Goal: Information Seeking & Learning: Learn about a topic

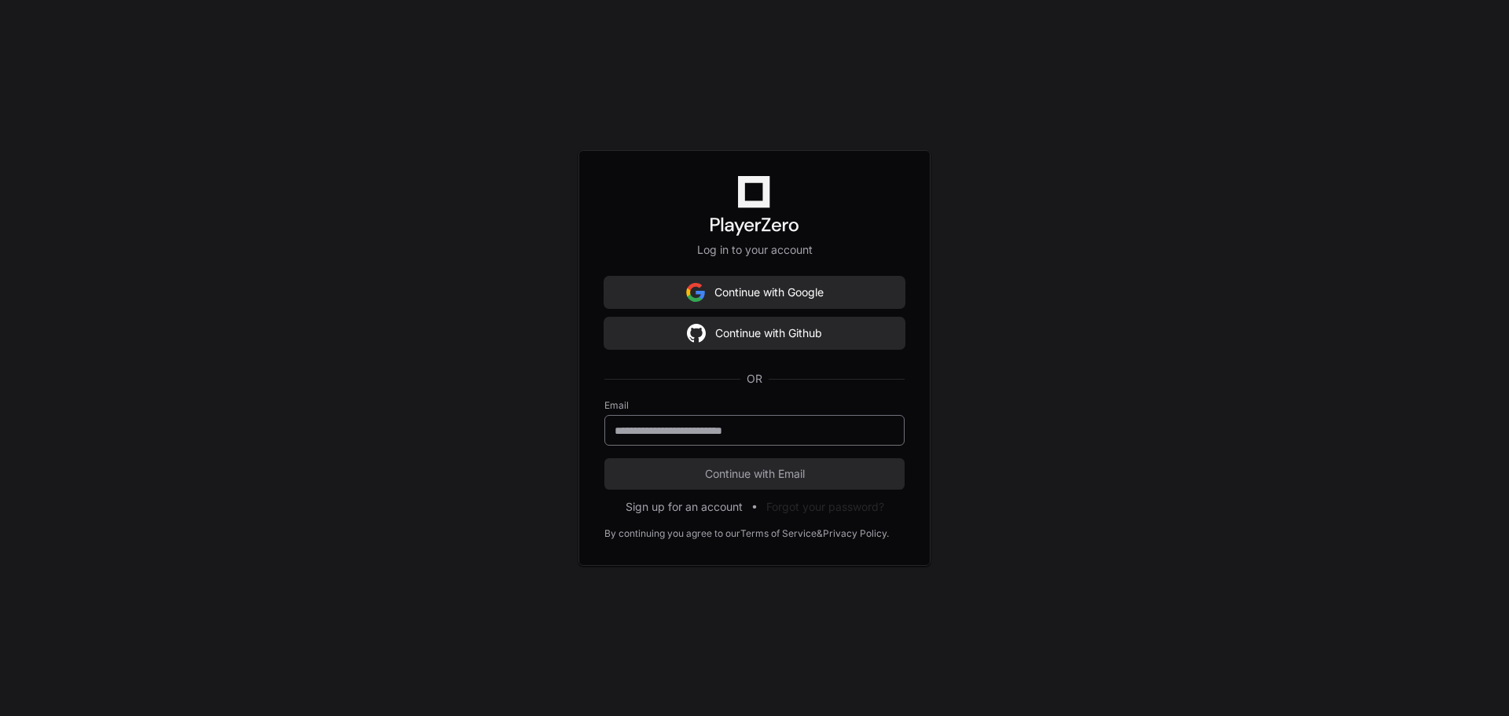
click at [713, 439] on div at bounding box center [754, 430] width 300 height 31
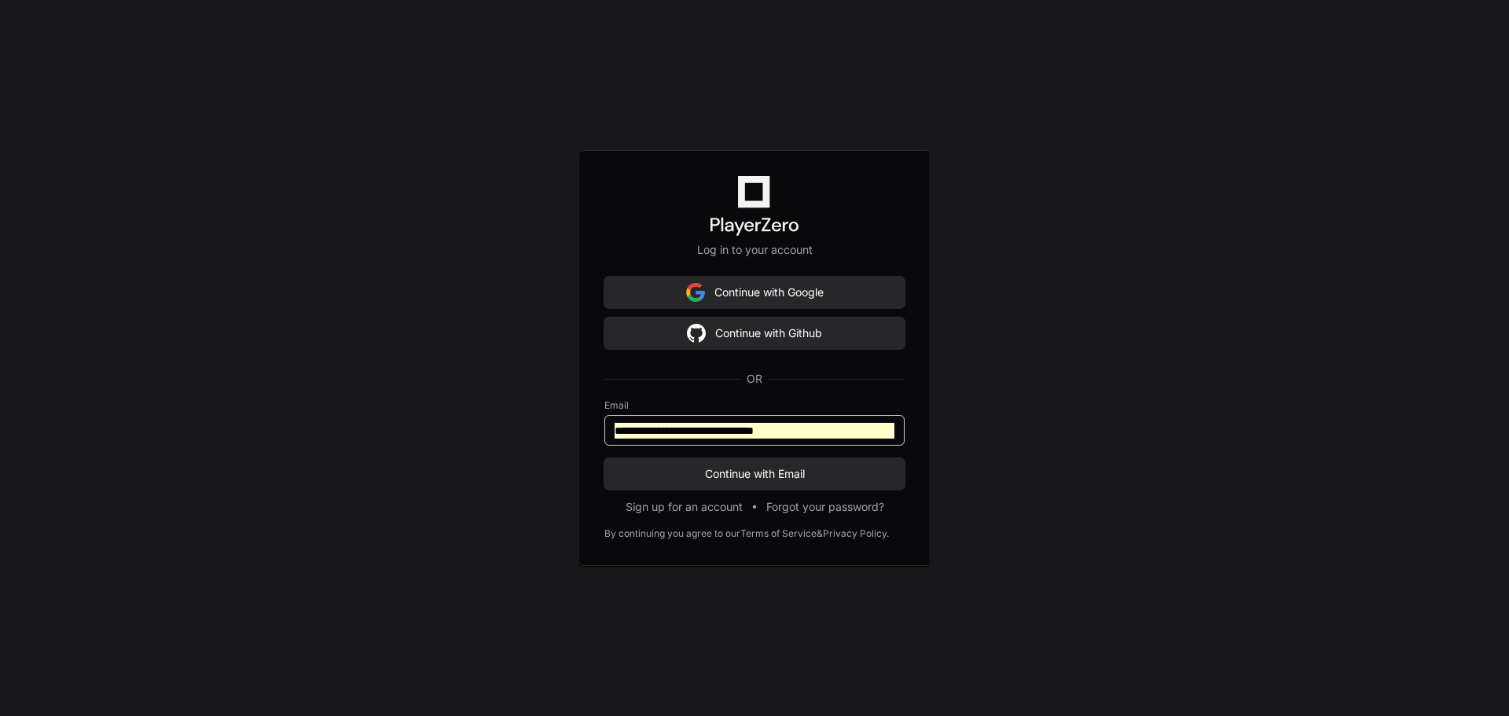
drag, startPoint x: 846, startPoint y: 429, endPoint x: 482, endPoint y: 418, distance: 364.8
click at [482, 418] on div "**********" at bounding box center [754, 358] width 1509 height 716
type input "**********"
click at [604, 458] on button "Continue with Email" at bounding box center [754, 473] width 300 height 31
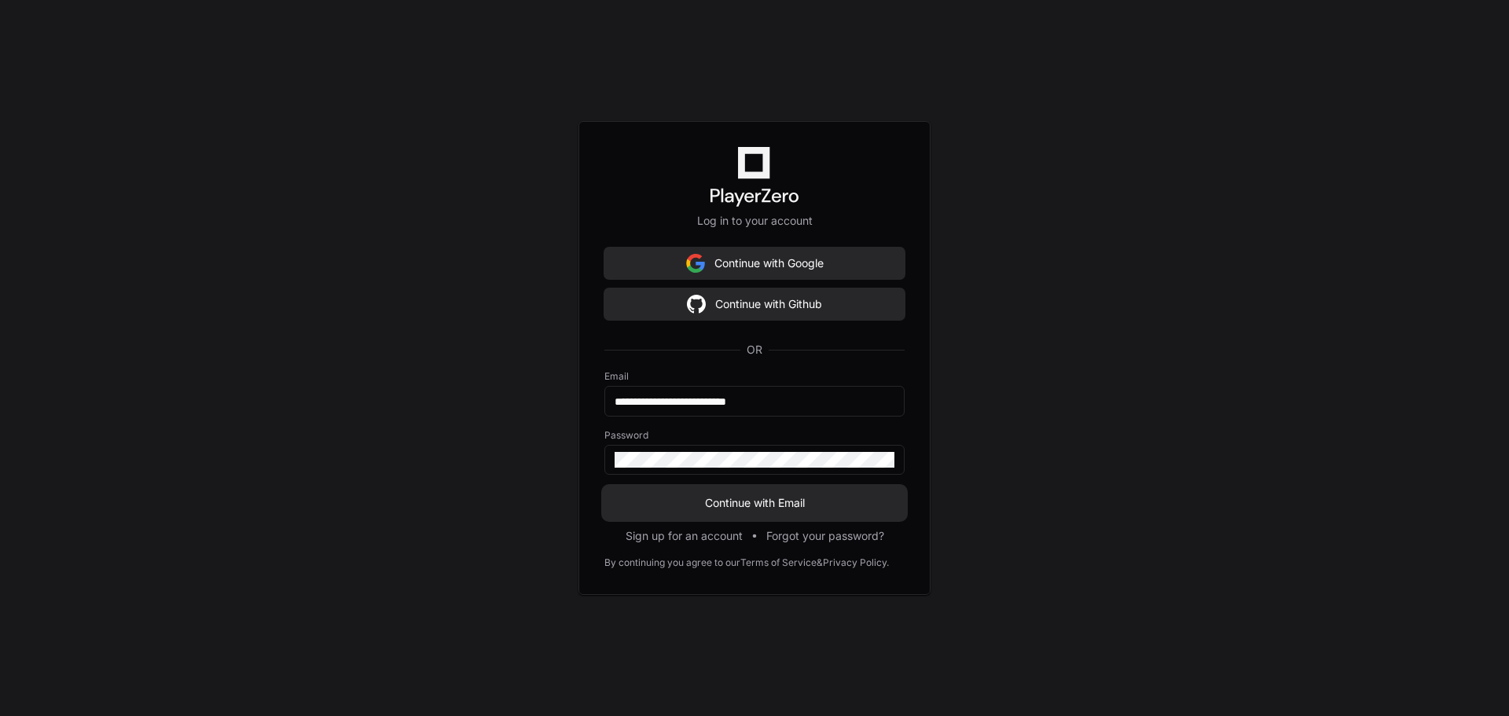
click at [772, 504] on span "Continue with Email" at bounding box center [754, 503] width 300 height 16
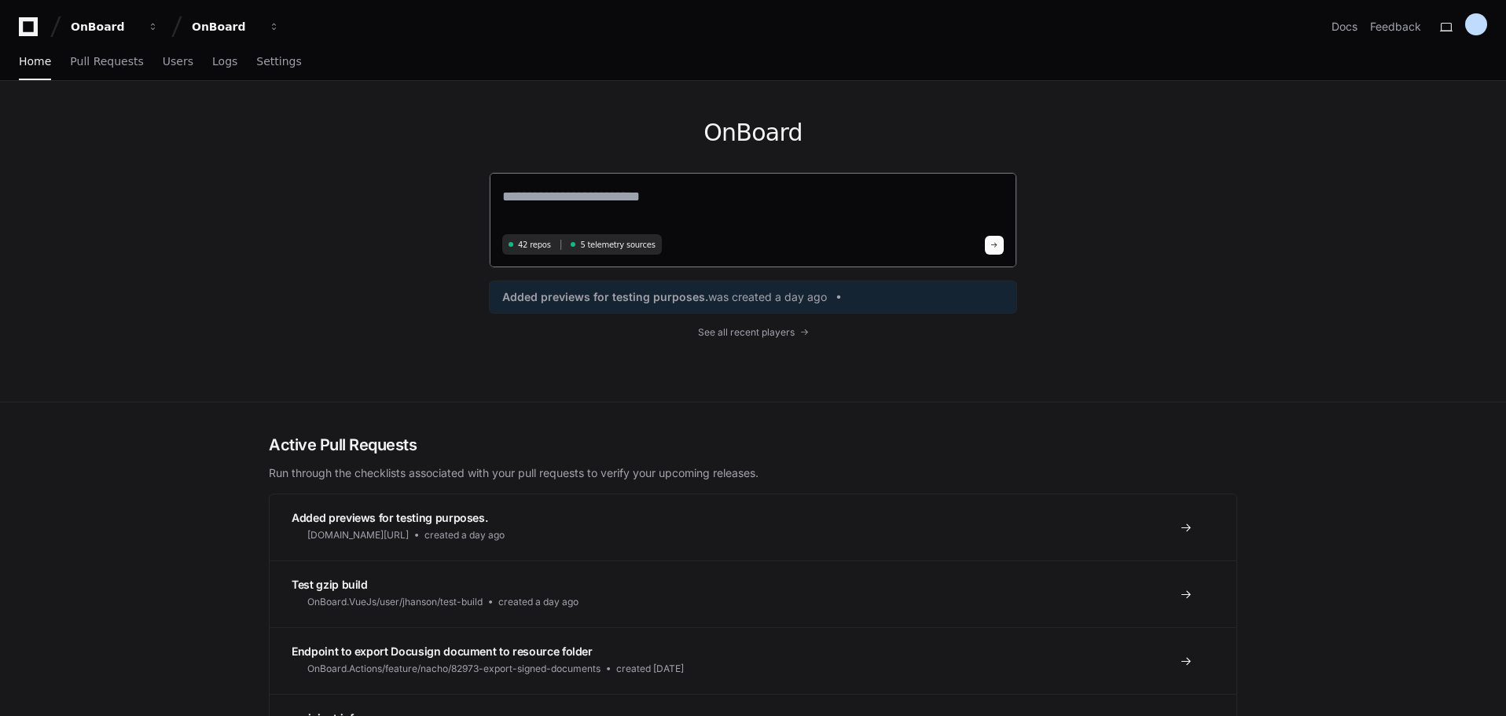
click at [649, 204] on textarea at bounding box center [752, 207] width 501 height 44
click at [677, 208] on textarea at bounding box center [752, 207] width 501 height 44
paste textarea "**********"
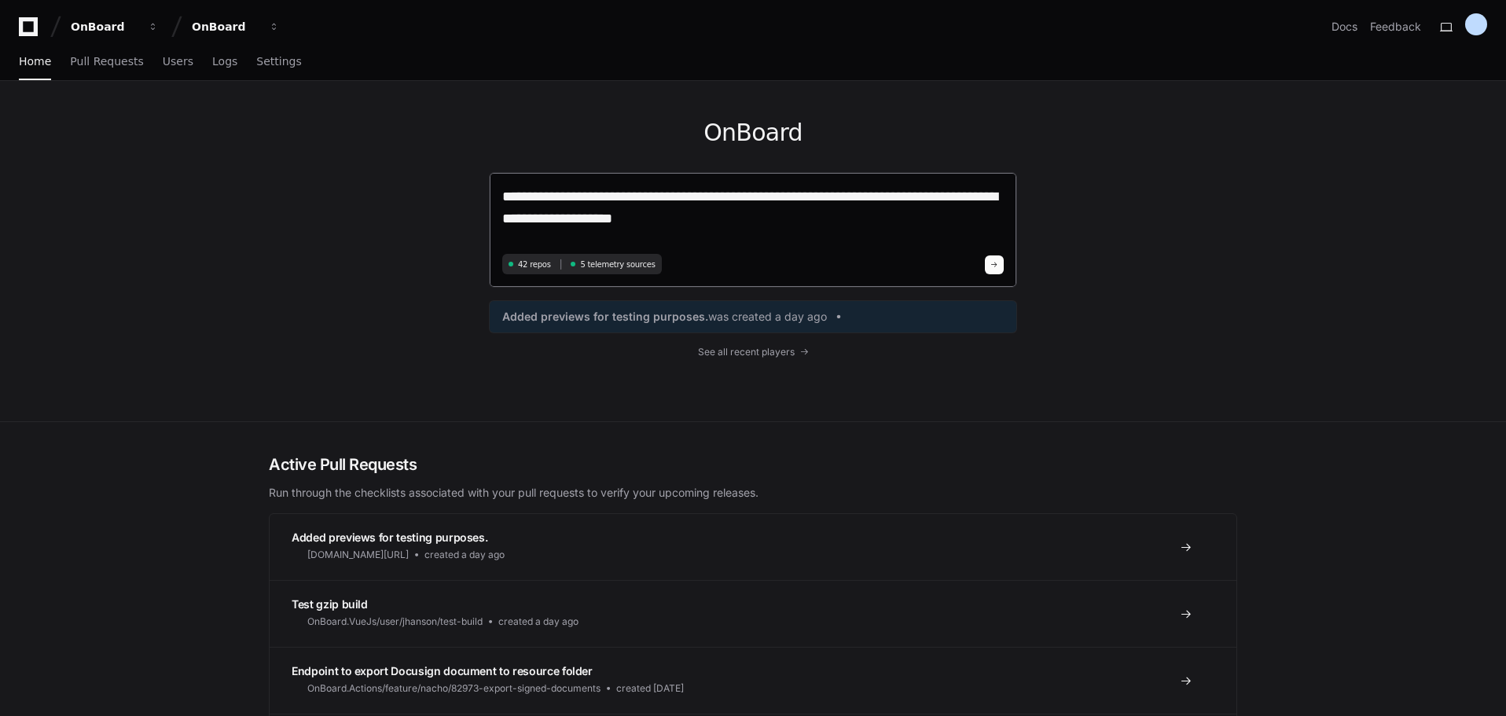
paste textarea "**********"
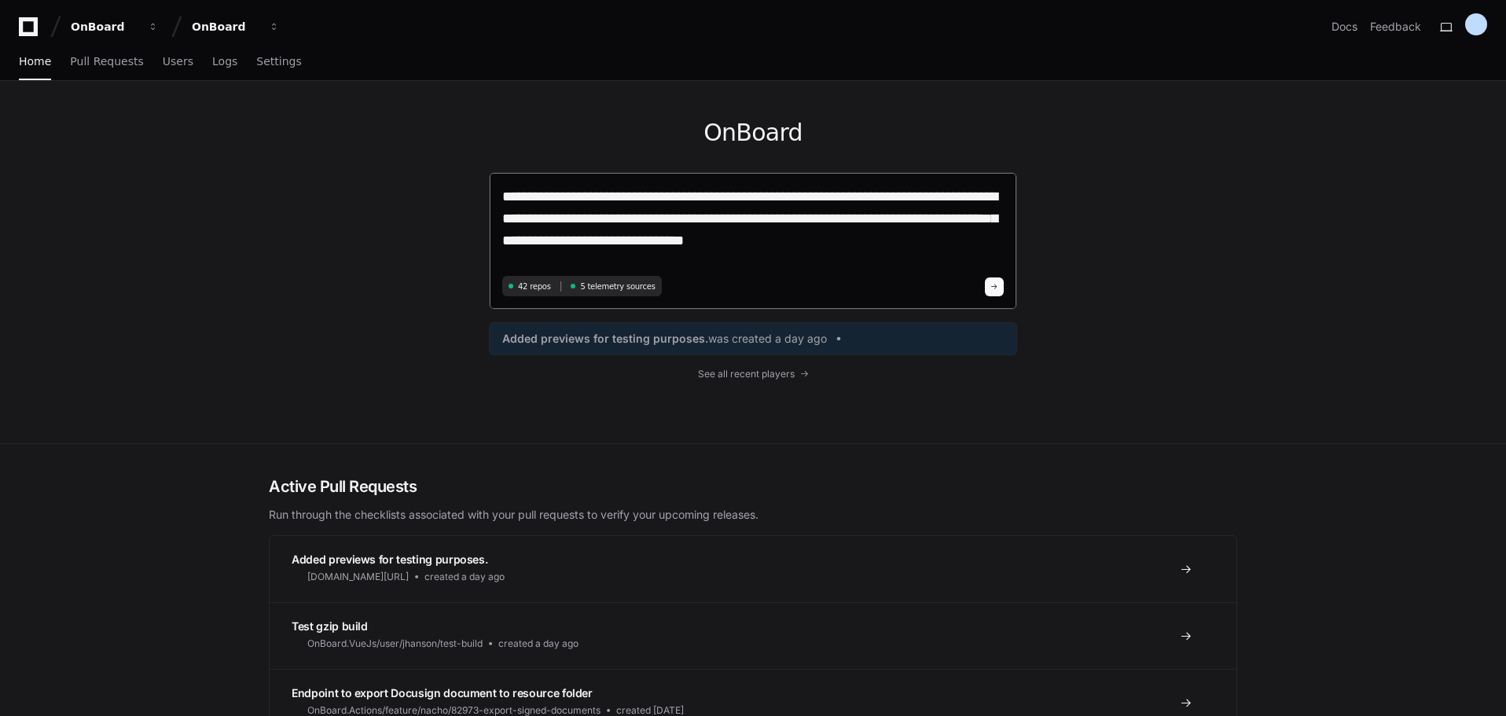
type textarea "**********"
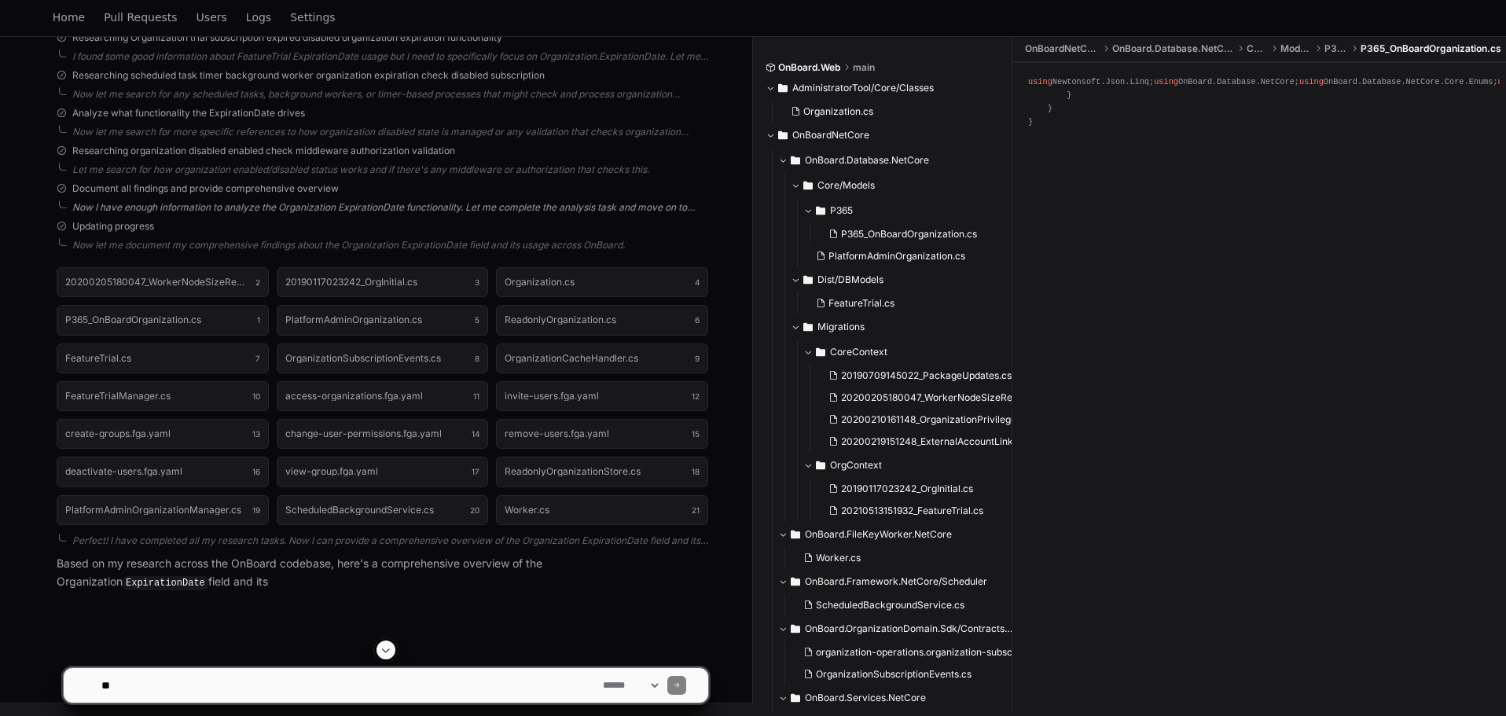
scroll to position [588, 0]
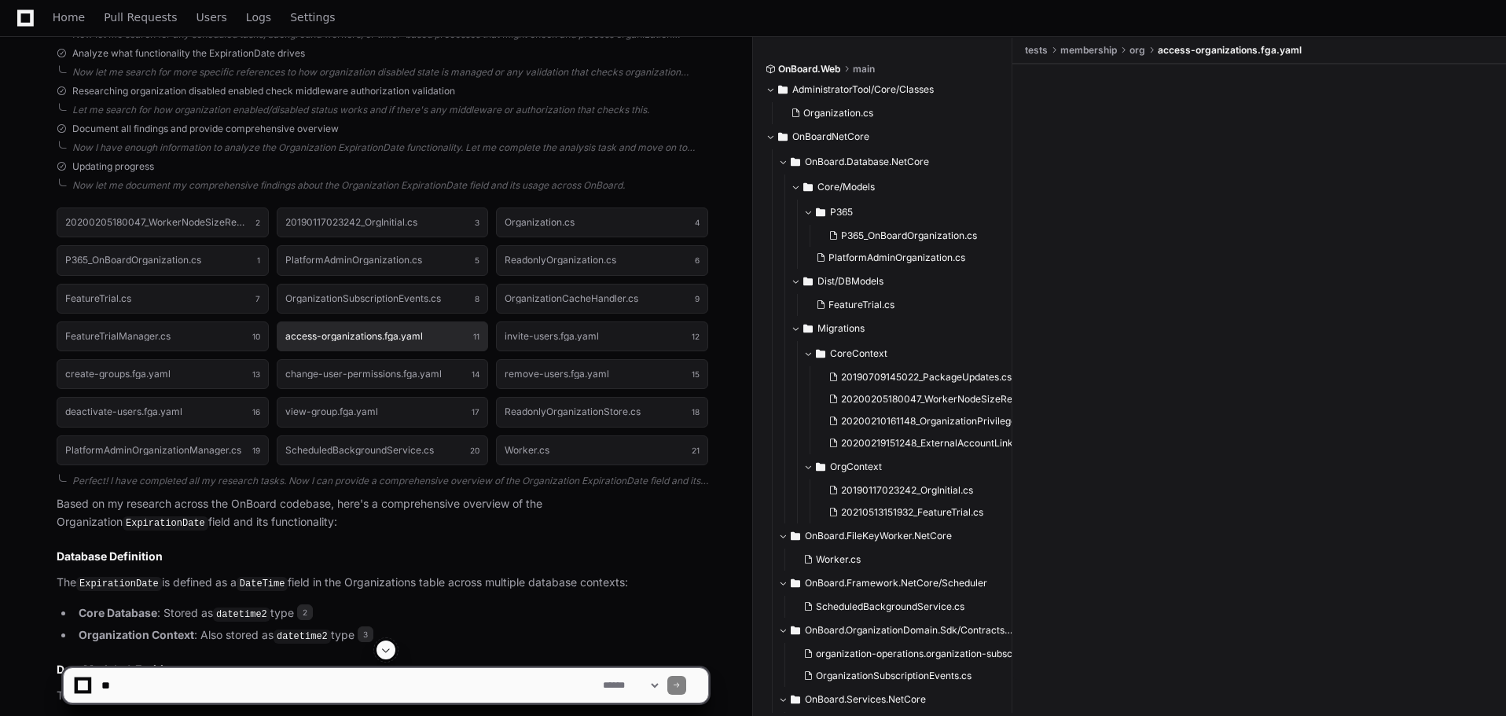
click at [353, 347] on button "access-organizations.fga.yaml 11" at bounding box center [383, 336] width 212 height 30
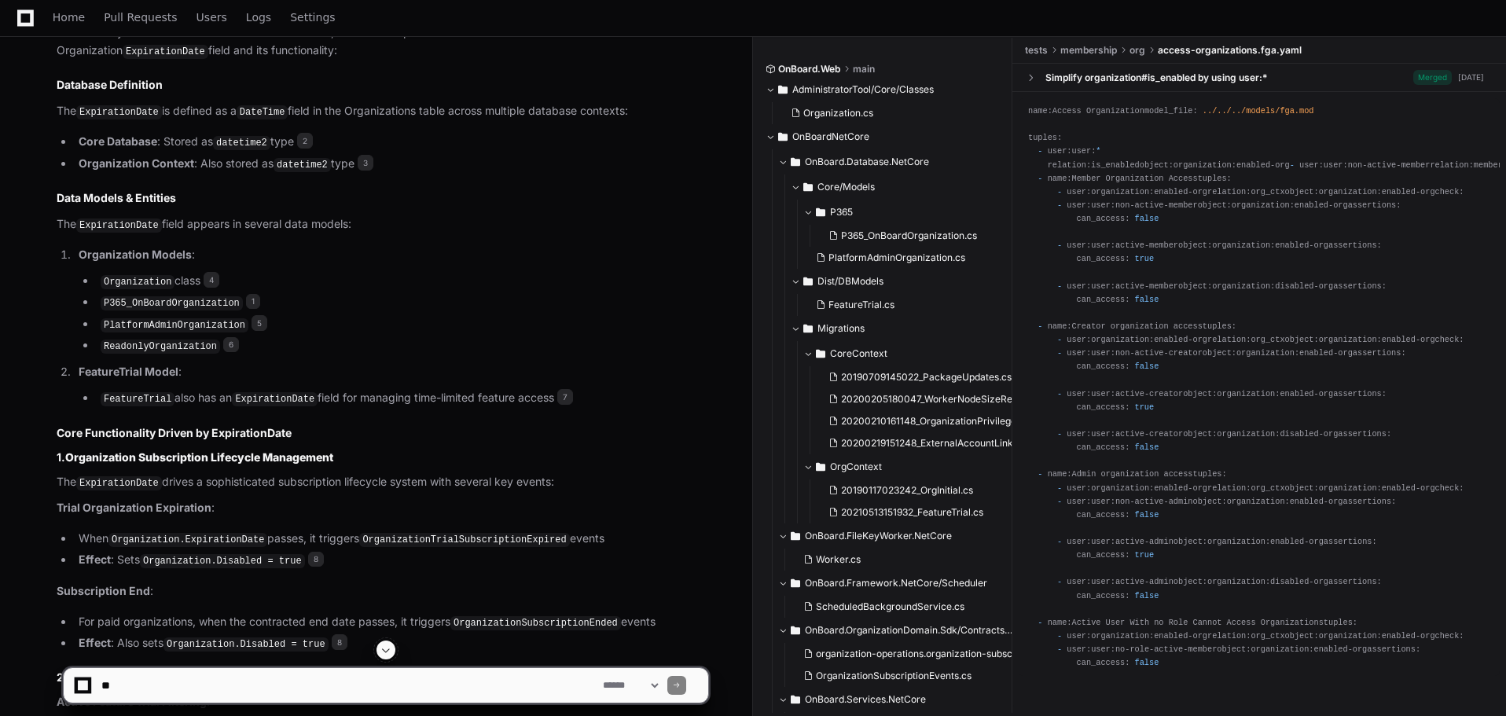
scroll to position [1216, 0]
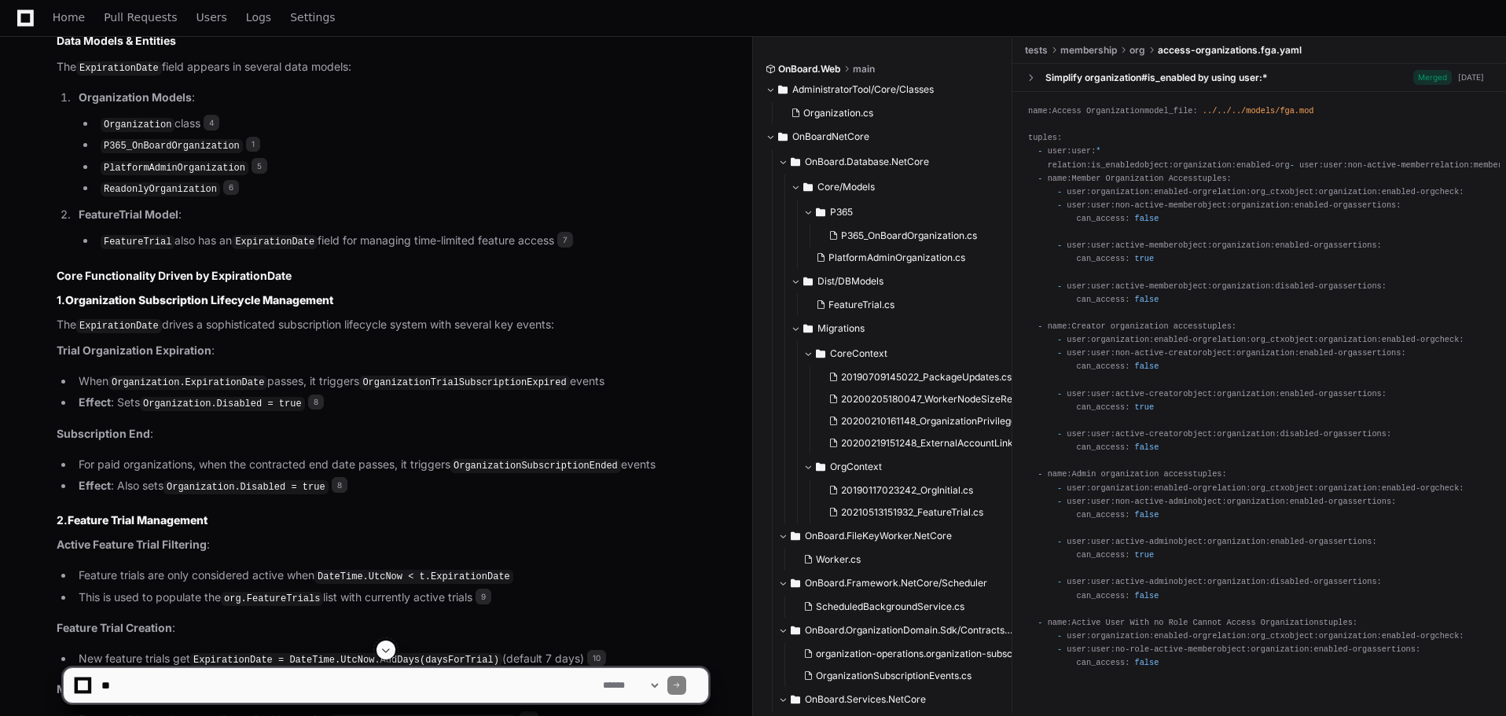
click at [449, 380] on code "OrganizationTrialSubscriptionExpired" at bounding box center [464, 383] width 210 height 14
click at [501, 376] on code "OrganizationTrialSubscriptionExpired" at bounding box center [464, 383] width 210 height 14
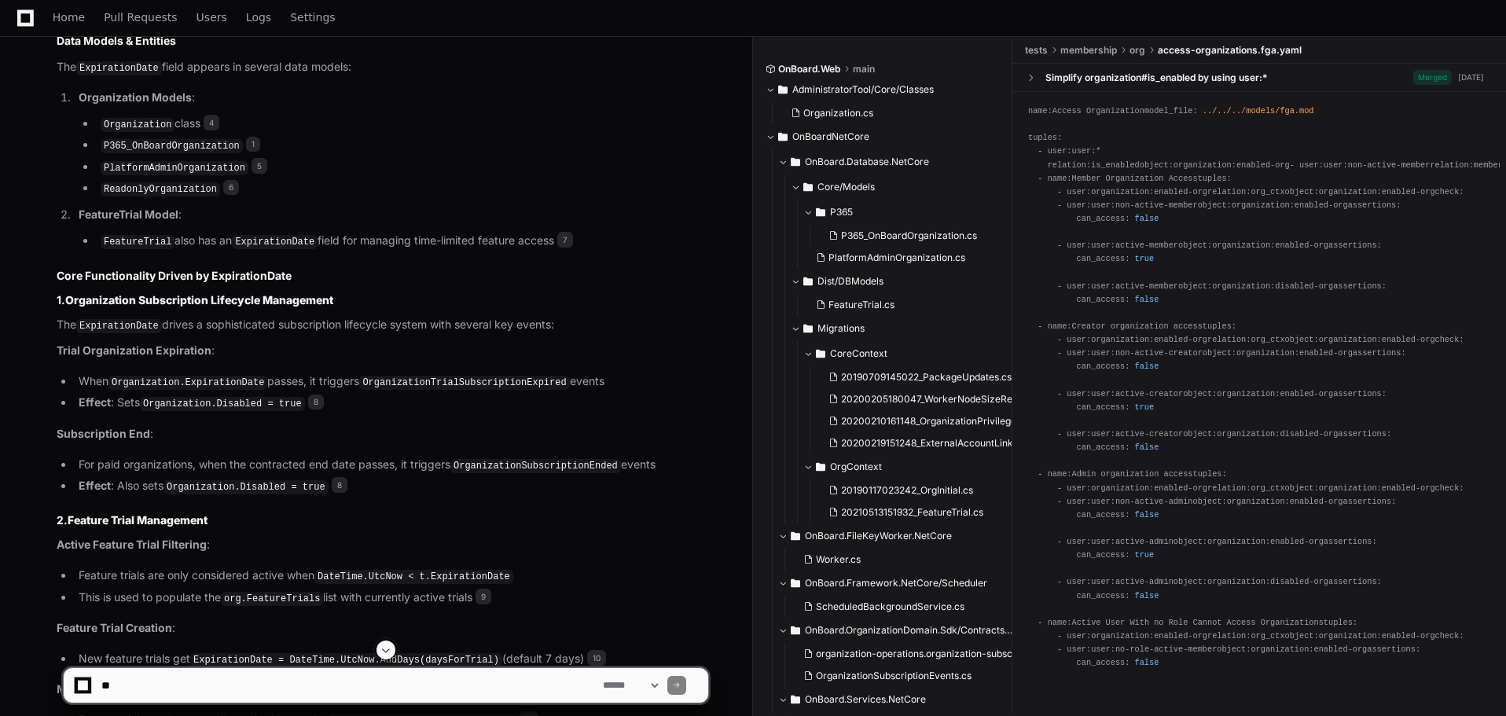
click at [308, 401] on span "8" at bounding box center [316, 402] width 16 height 16
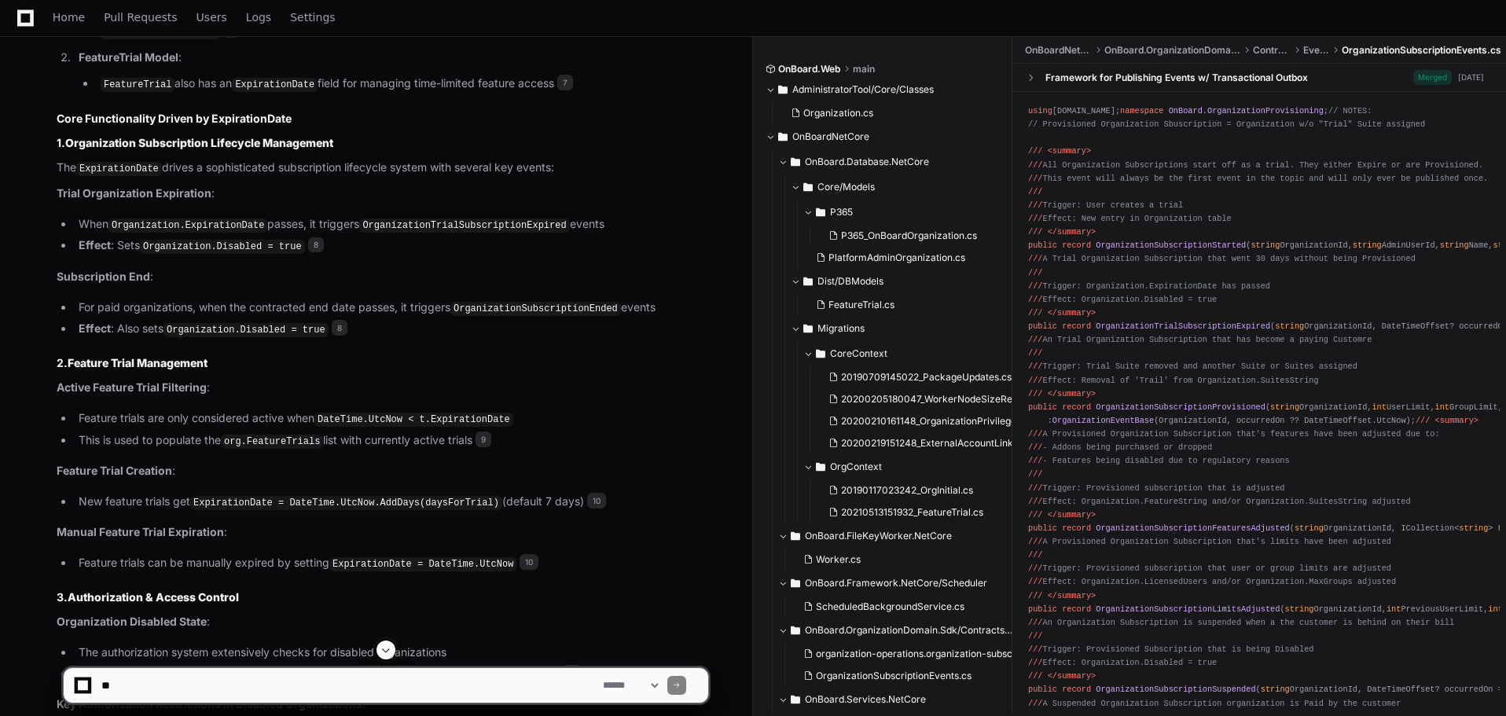
scroll to position [1531, 0]
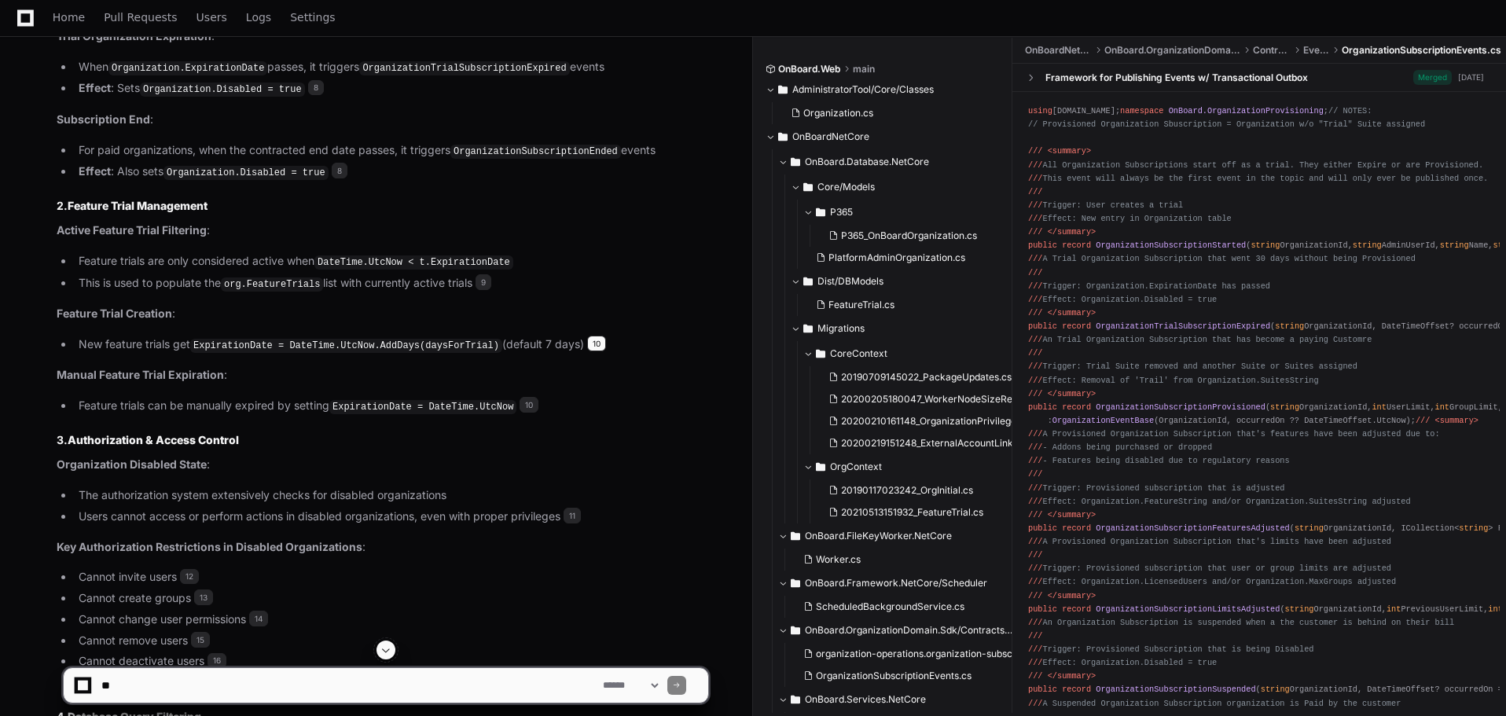
click at [587, 336] on span "10" at bounding box center [596, 344] width 19 height 16
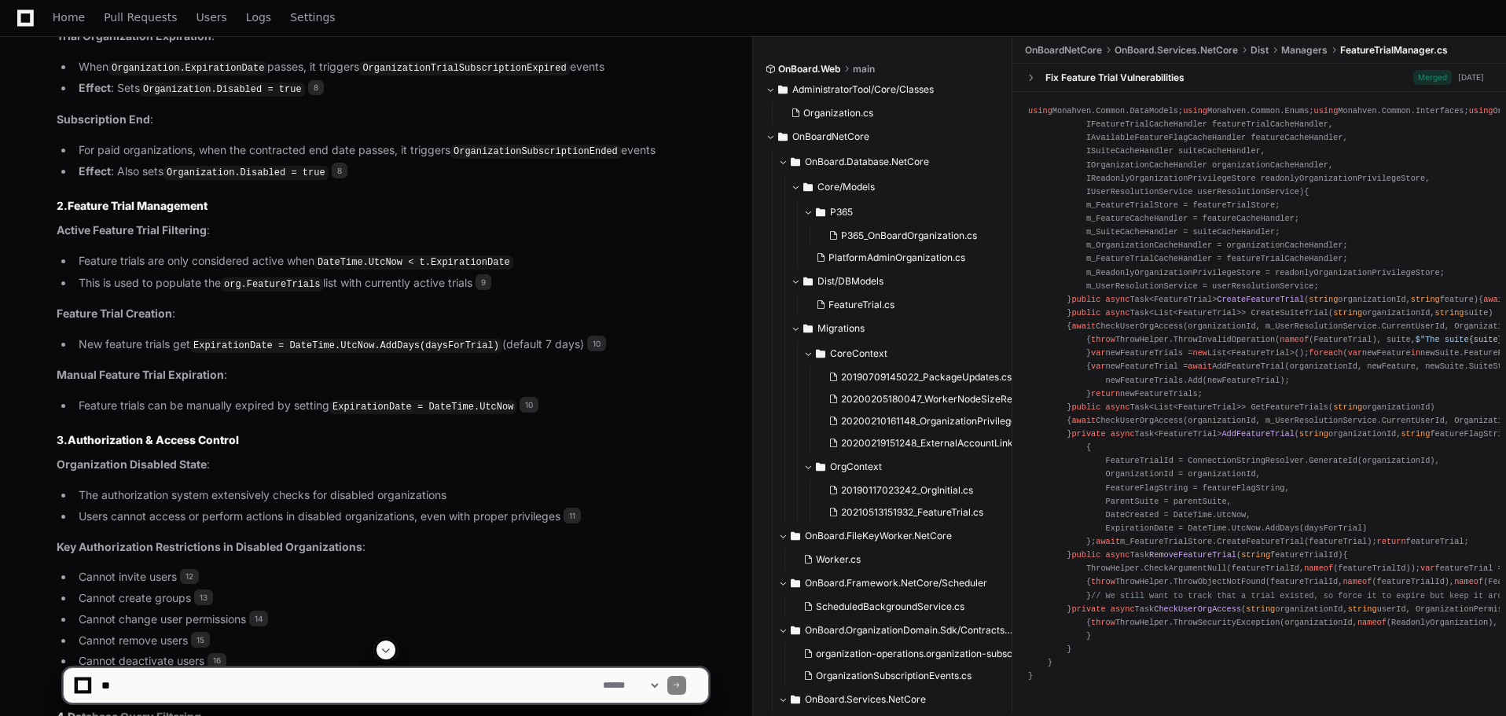
scroll to position [865, 0]
click at [479, 274] on span "9" at bounding box center [483, 282] width 16 height 16
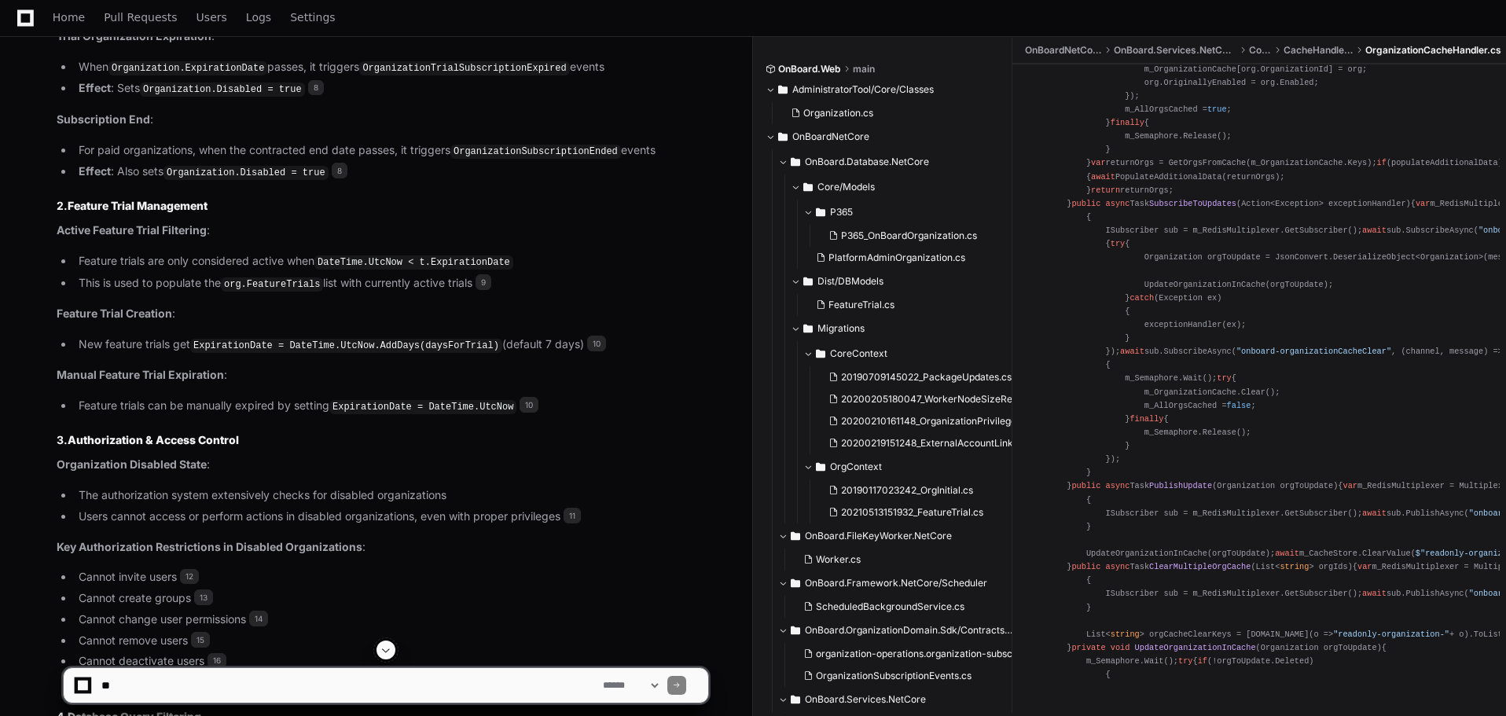
scroll to position [393, 0]
click at [485, 274] on span "9" at bounding box center [483, 282] width 16 height 16
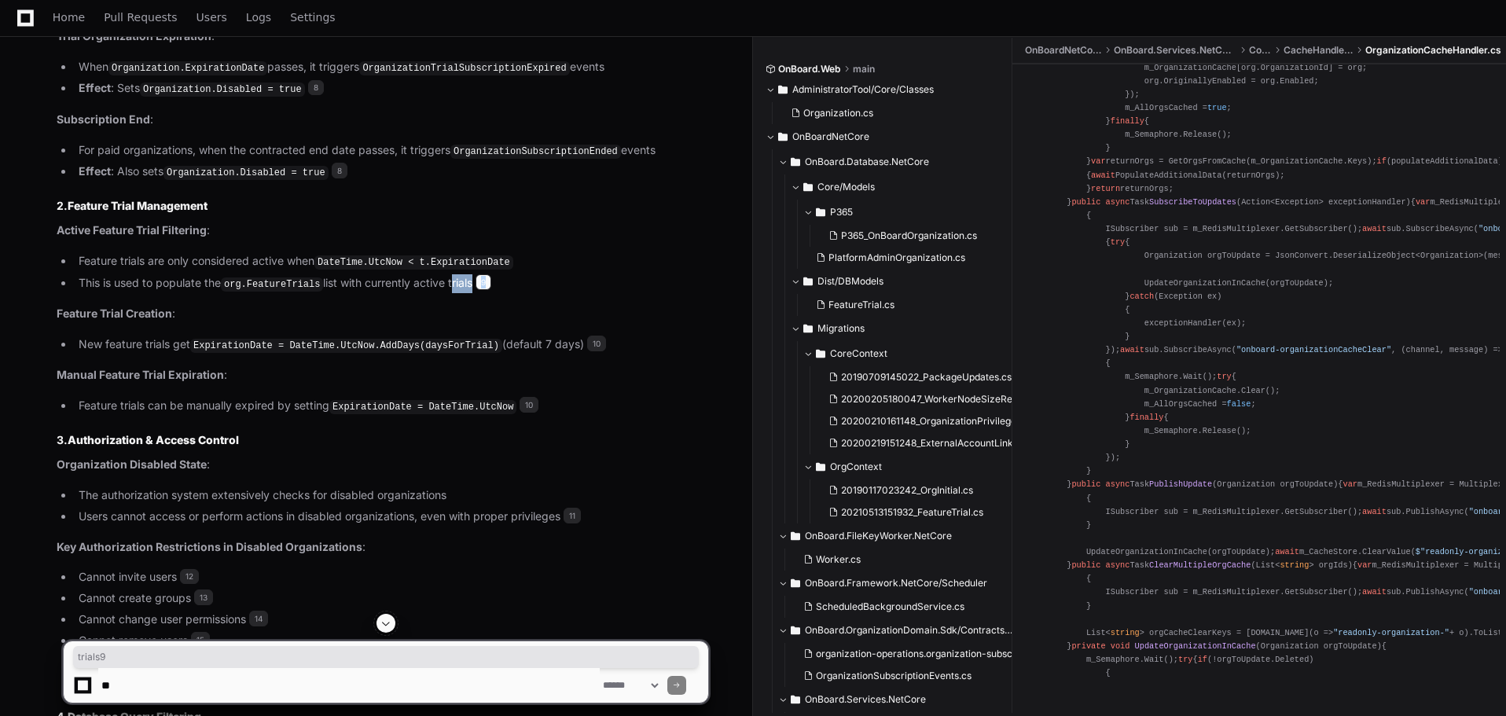
click at [485, 274] on span "9" at bounding box center [483, 282] width 16 height 16
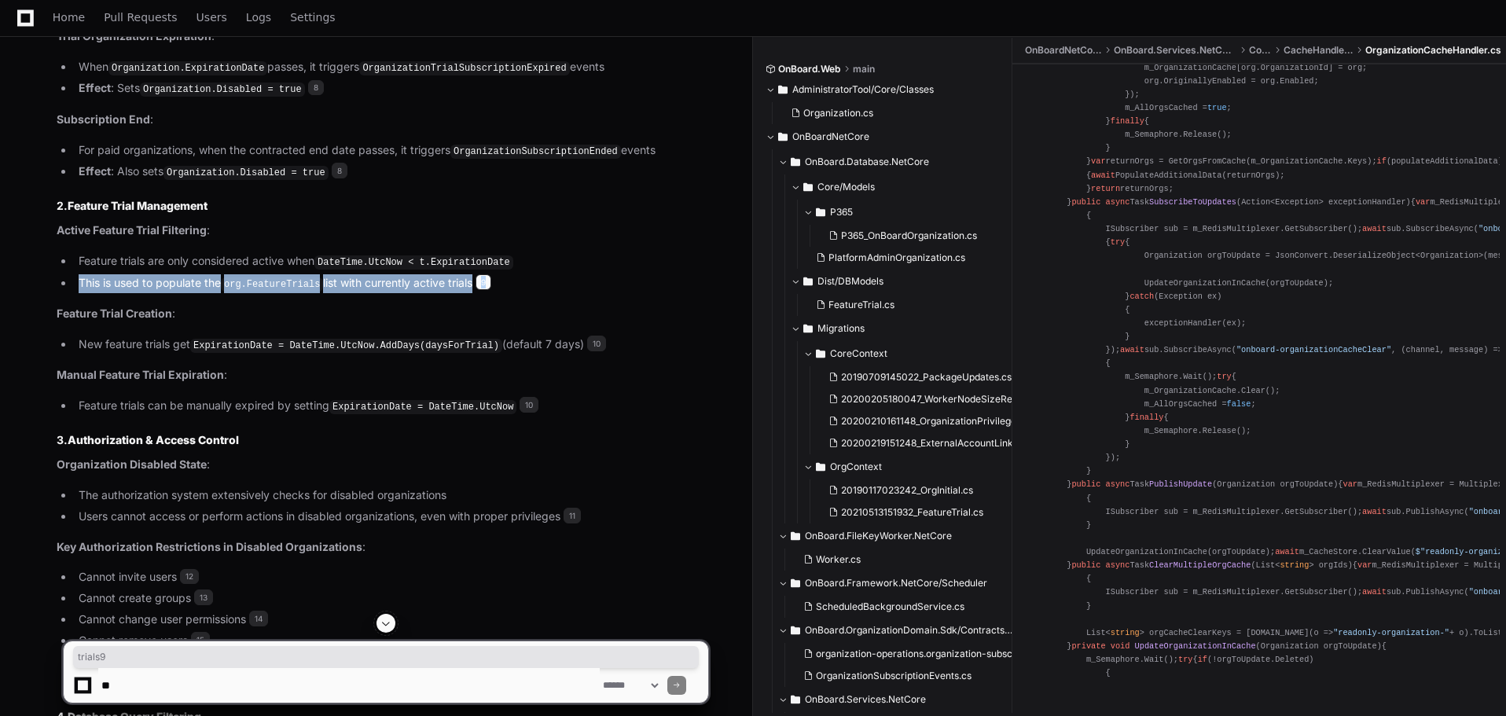
click at [485, 274] on span "9" at bounding box center [483, 282] width 16 height 16
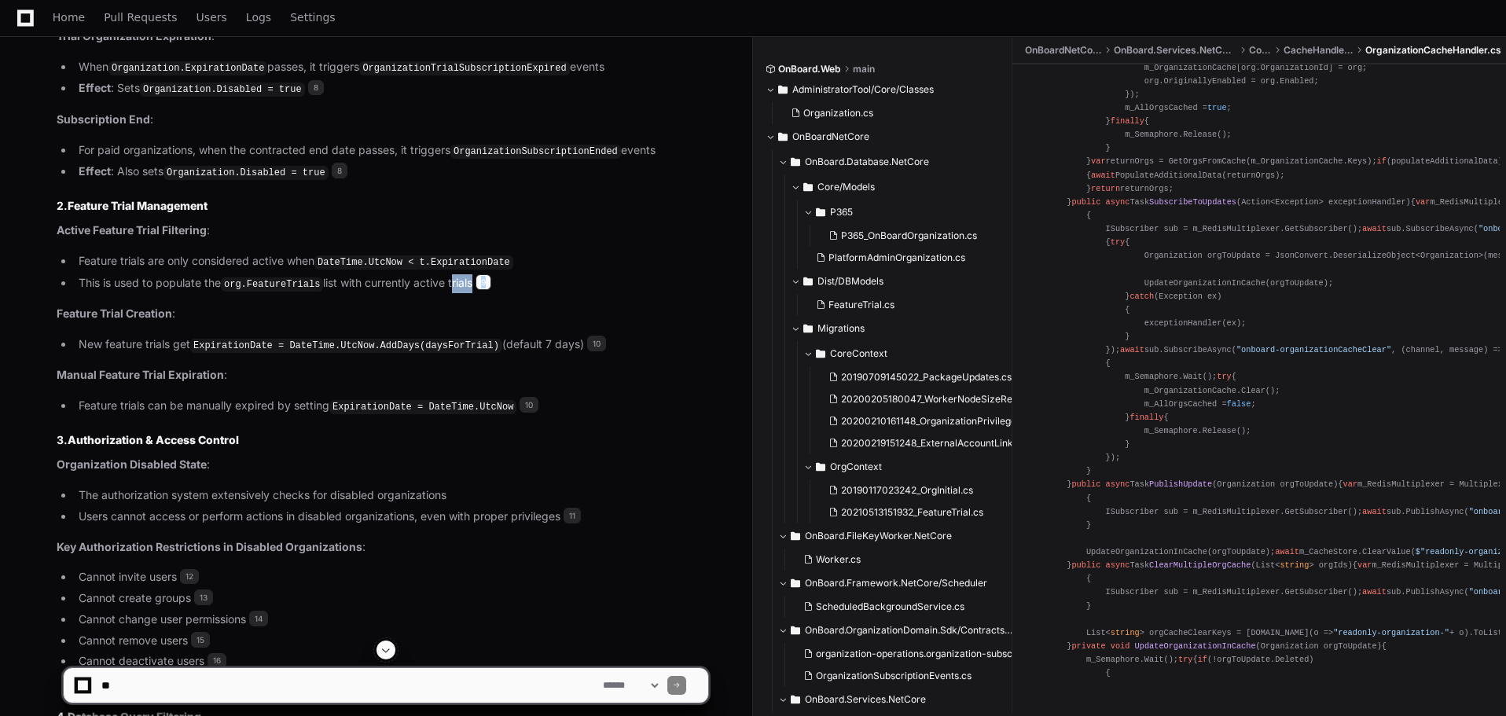
click at [485, 274] on span "9" at bounding box center [483, 282] width 16 height 16
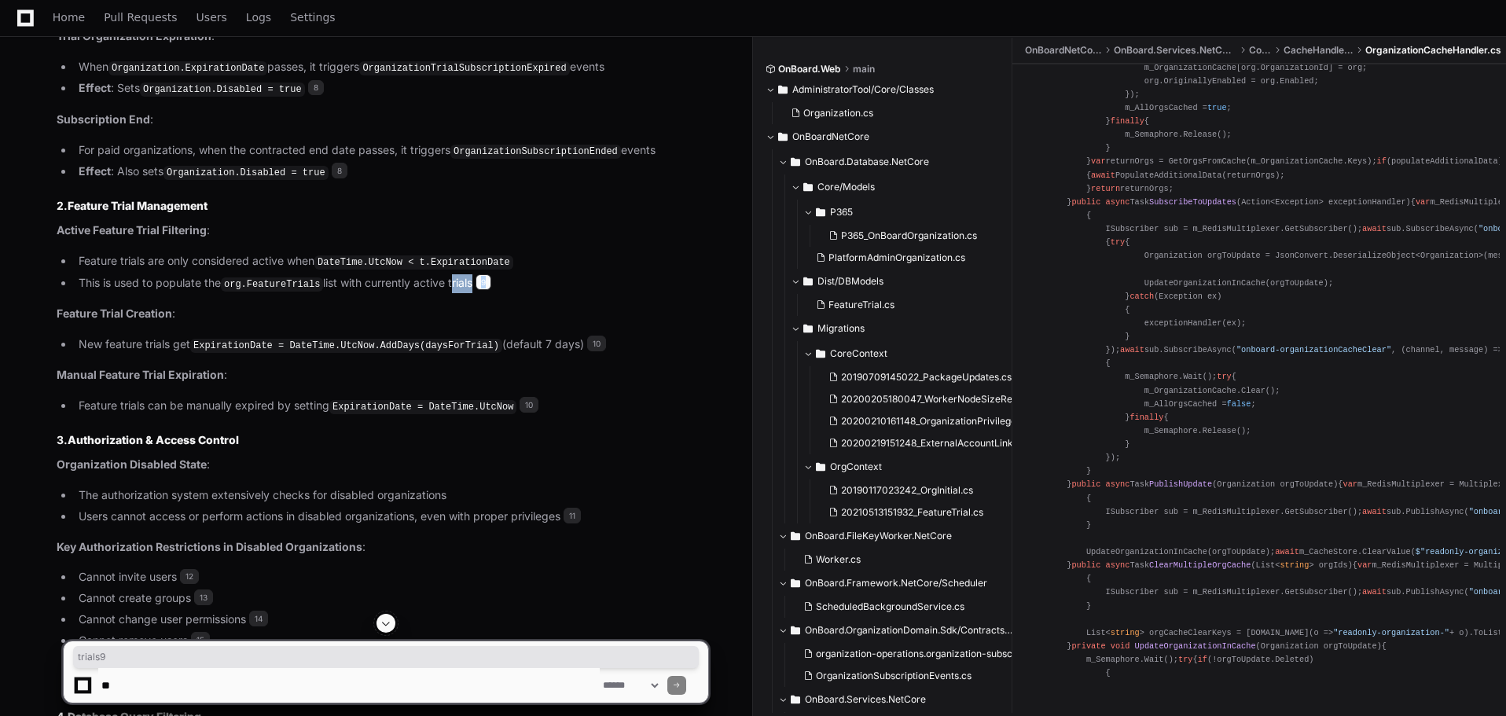
click at [485, 274] on span "9" at bounding box center [483, 282] width 16 height 16
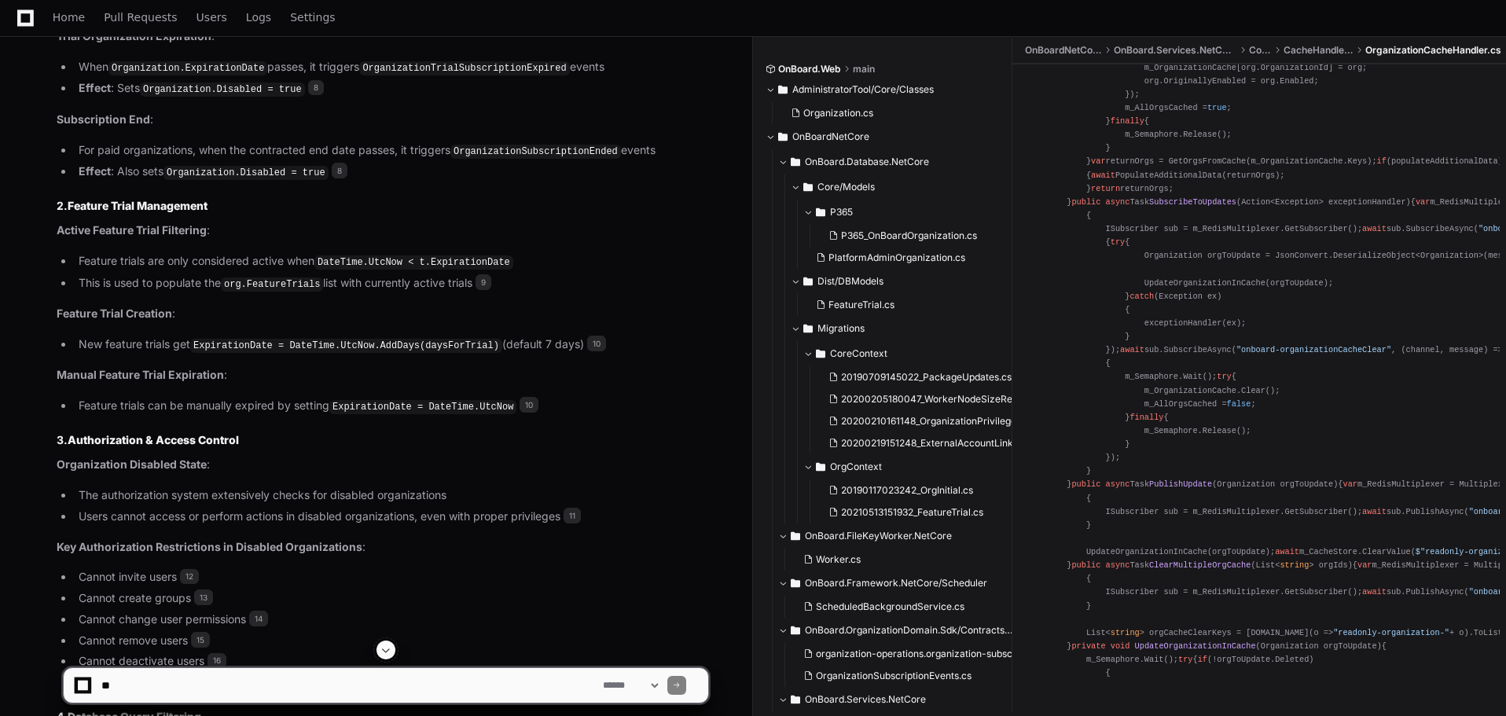
click at [544, 336] on li "New feature trials get ExpirationDate = DateTime.UtcNow.AddDays(daysForTrial) (…" at bounding box center [391, 345] width 634 height 19
click at [484, 275] on span "9" at bounding box center [483, 282] width 16 height 16
click at [484, 274] on span "9" at bounding box center [483, 282] width 16 height 16
click at [1379, 479] on div "using Monahven.Common.Interfaces; using Newtonsoft.Json; using OnBoard.Database…" at bounding box center [1259, 323] width 462 height 1279
click at [519, 397] on span "10" at bounding box center [528, 405] width 19 height 16
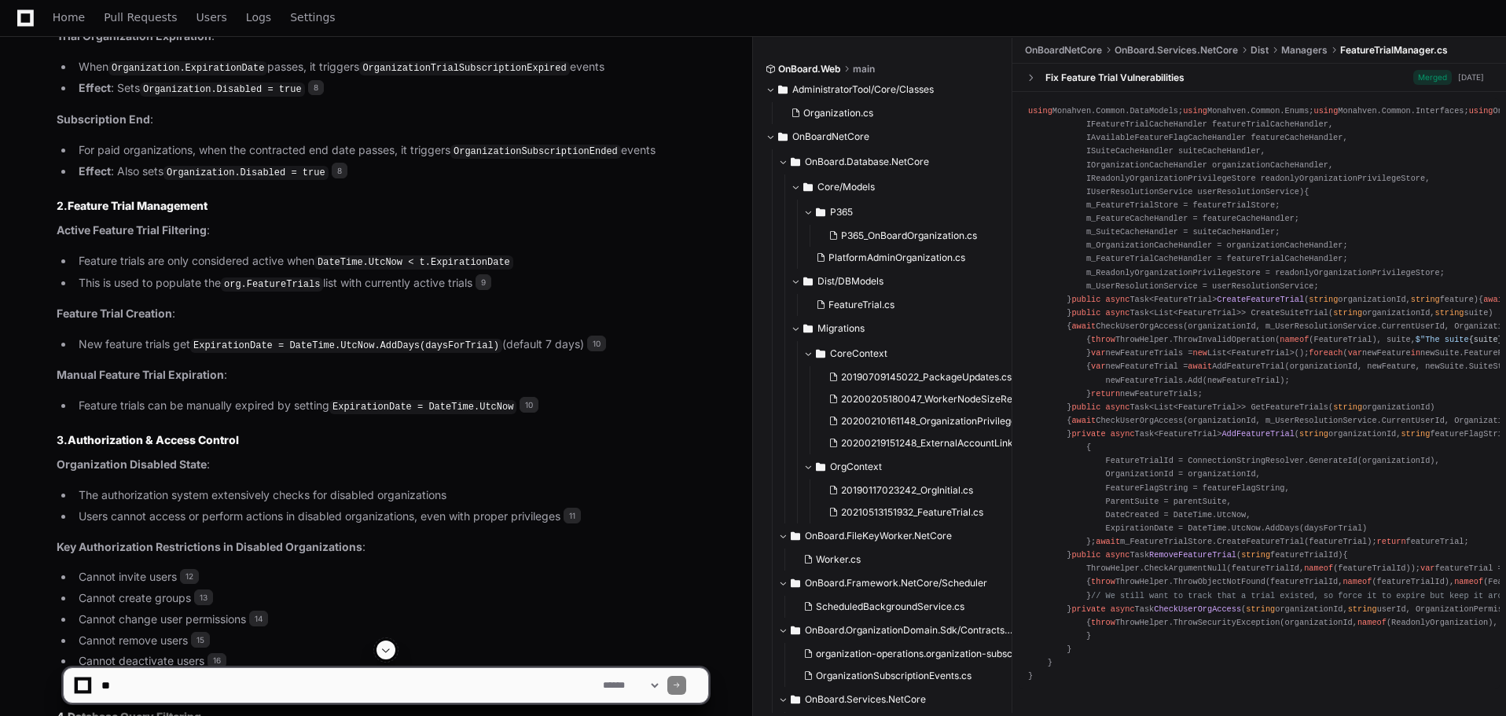
scroll to position [1415, 0]
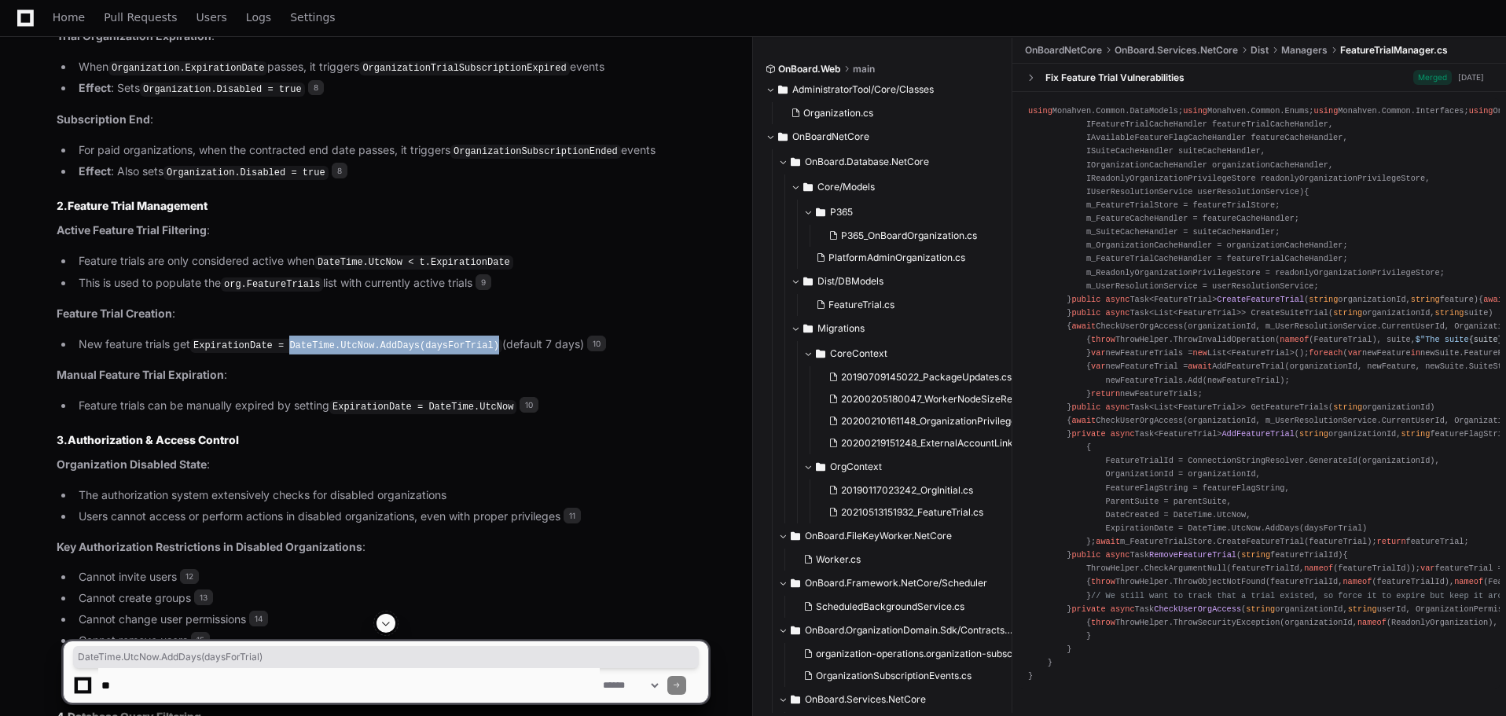
drag, startPoint x: 285, startPoint y: 335, endPoint x: 475, endPoint y: 335, distance: 190.2
click at [475, 339] on code "ExpirationDate = DateTime.UtcNow.AddDays(daysForTrial)" at bounding box center [346, 346] width 312 height 14
copy code "DateTime.UtcNow.AddDays(daysForTrial)"
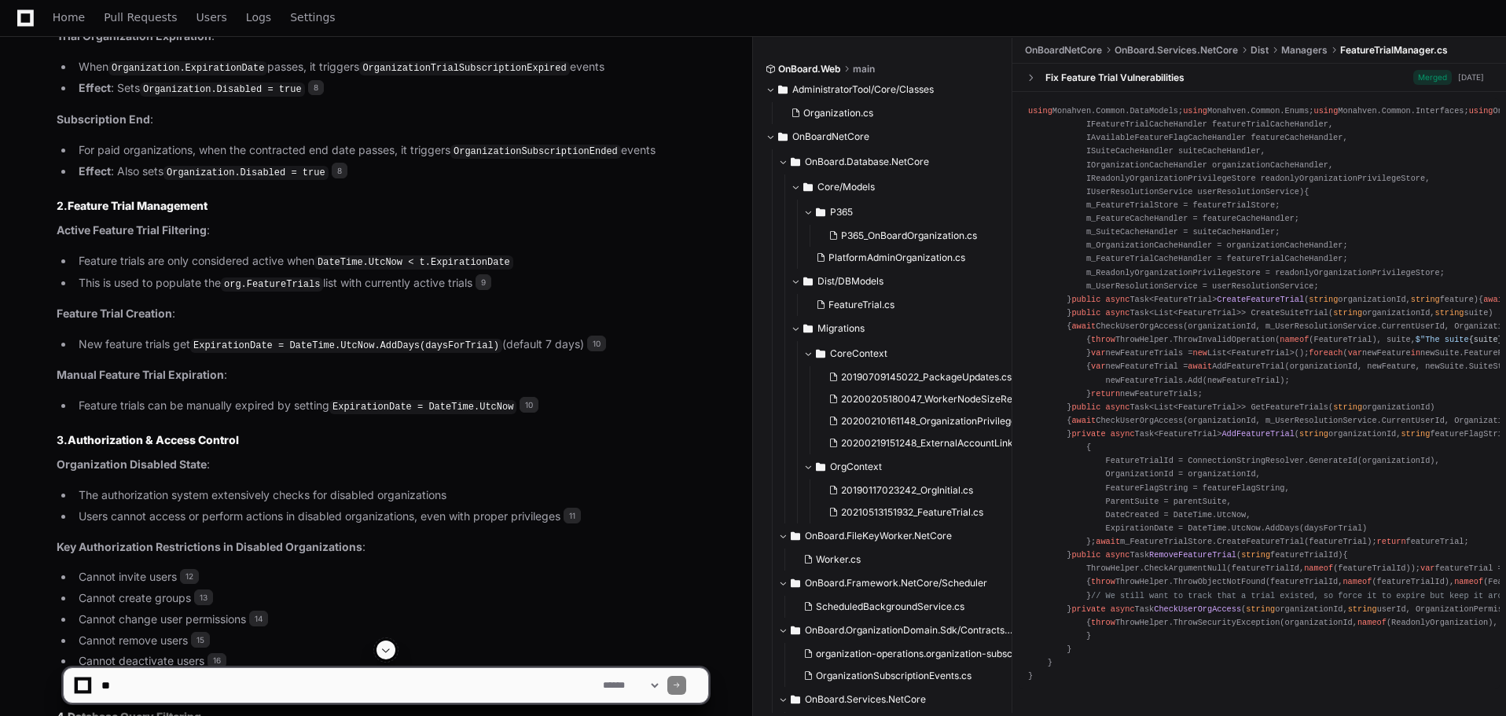
click at [1394, 298] on div "using Monahven.Common.DataModels; using Monahven.Common.Enums; using Monahven.C…" at bounding box center [1259, 394] width 462 height 578
click at [329, 456] on p "Organization Disabled State :" at bounding box center [382, 465] width 651 height 18
click at [245, 691] on textarea at bounding box center [348, 685] width 501 height 35
type textarea "********"
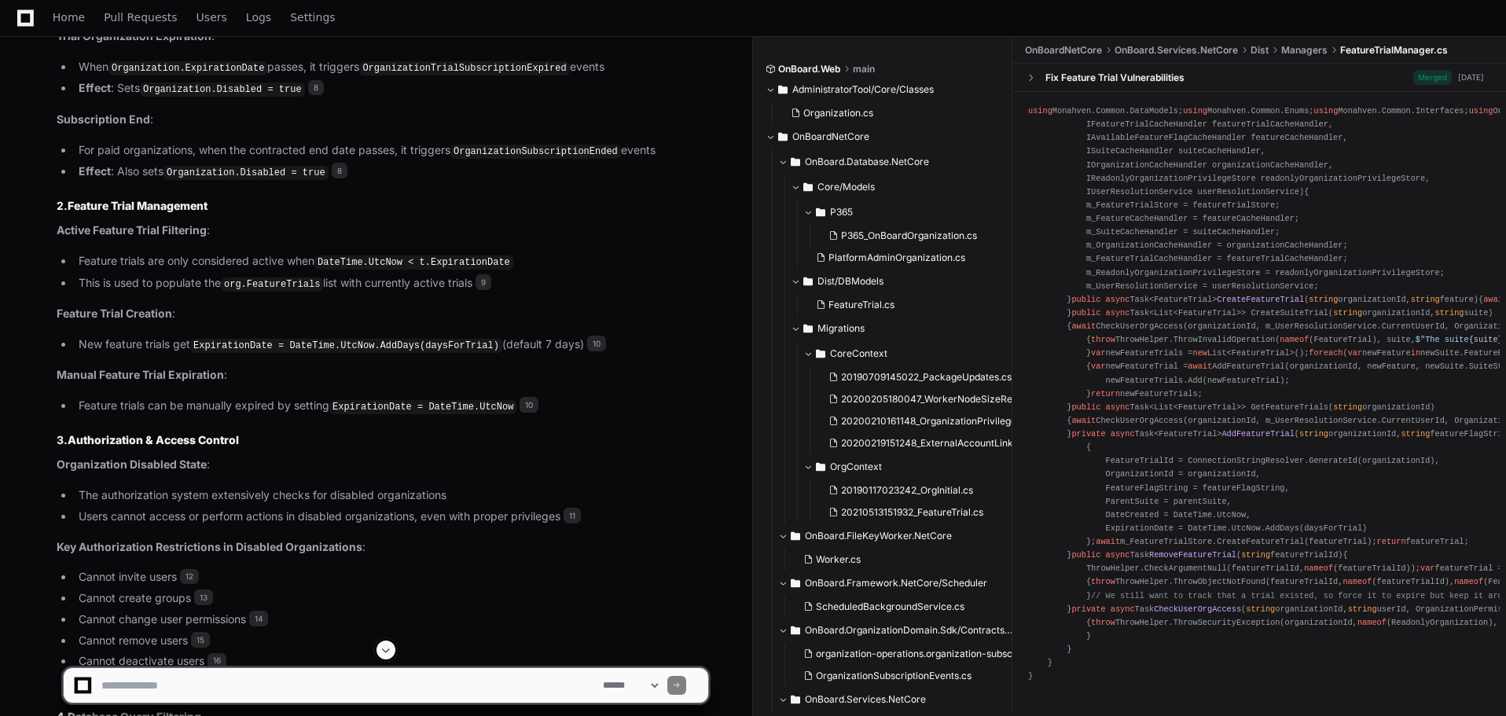
click at [411, 589] on li "Cannot create groups 13" at bounding box center [391, 598] width 634 height 18
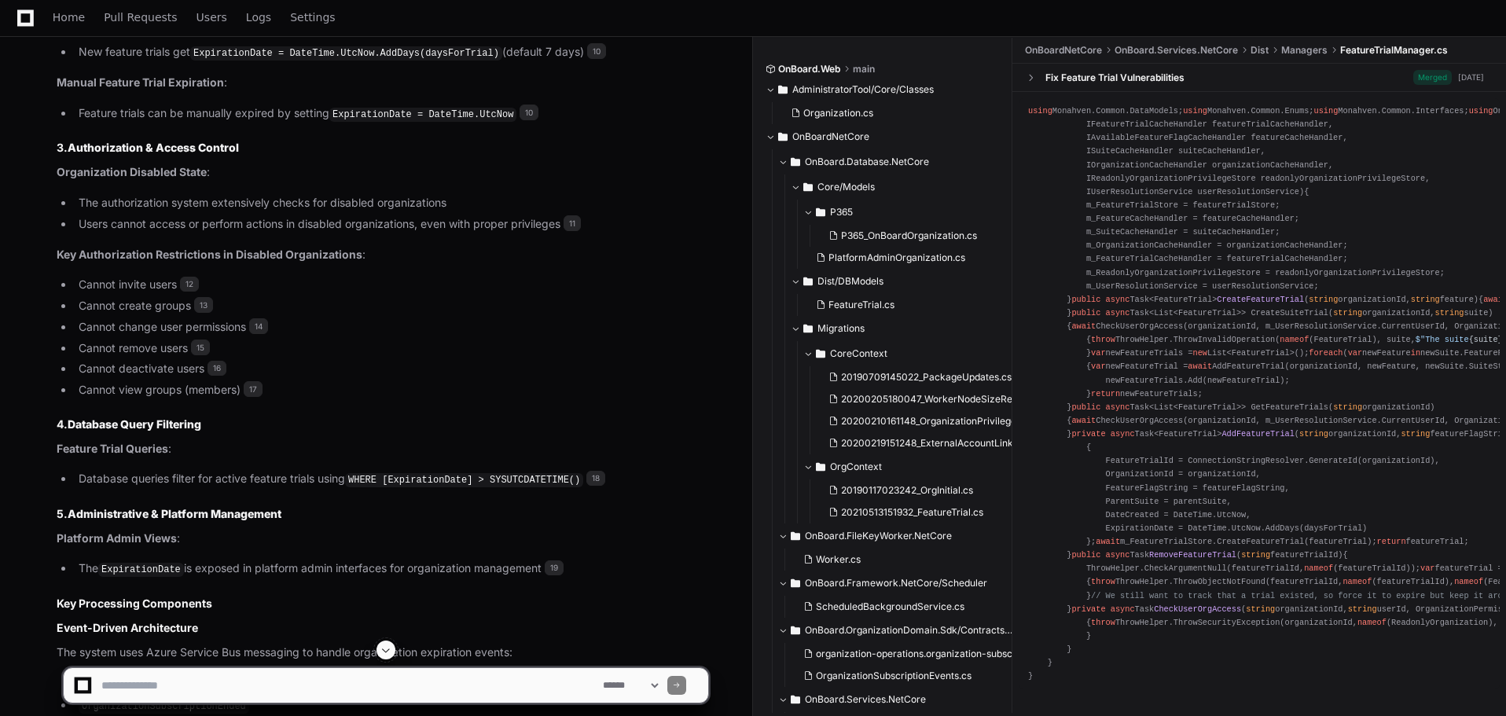
scroll to position [1845, 0]
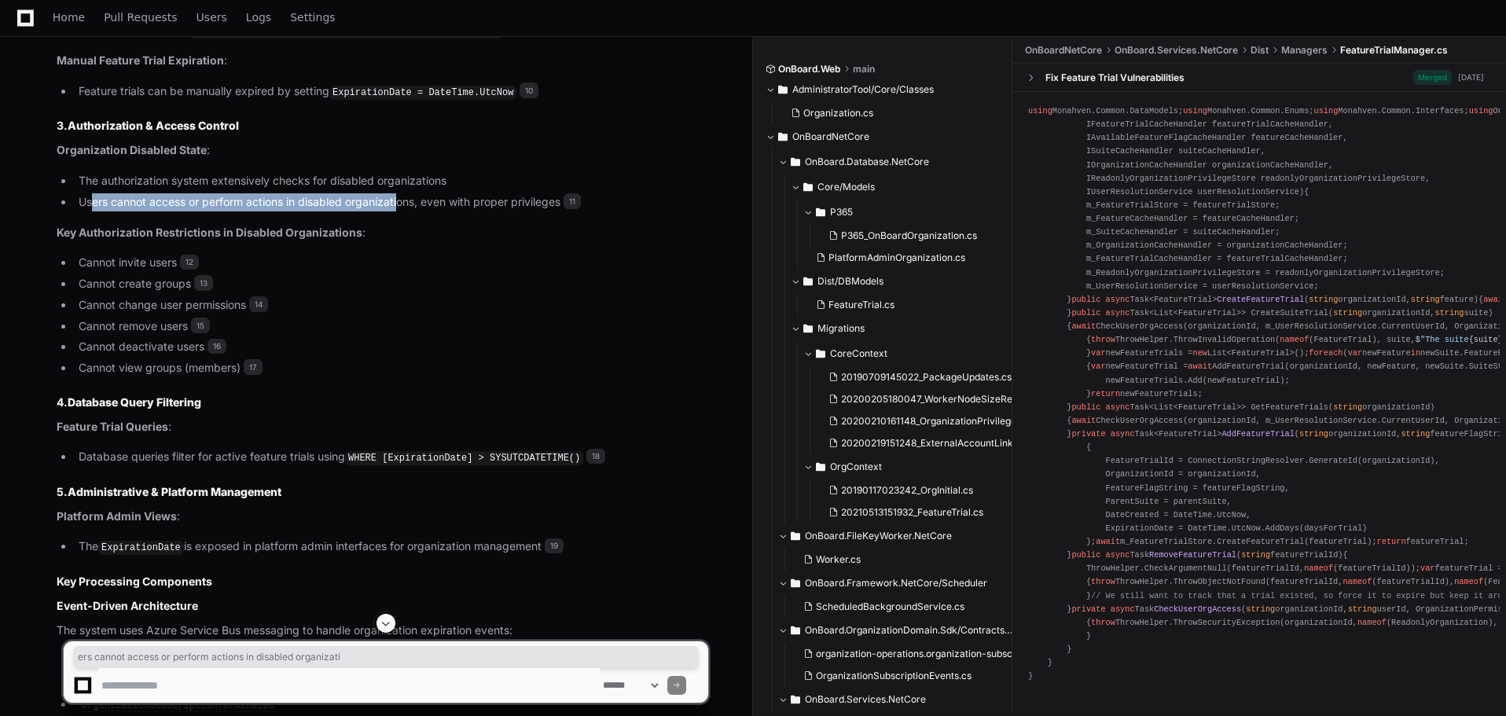
drag, startPoint x: 95, startPoint y: 195, endPoint x: 401, endPoint y: 186, distance: 305.8
click at [401, 193] on li "Users cannot access or perform actions in disabled organizations, even with pro…" at bounding box center [391, 202] width 634 height 18
drag, startPoint x: 449, startPoint y: 189, endPoint x: 534, endPoint y: 190, distance: 84.1
click at [534, 193] on li "Users cannot access or perform actions in disabled organizations, even with pro…" at bounding box center [391, 202] width 634 height 18
click at [449, 338] on li "Cannot deactivate users 16" at bounding box center [391, 347] width 634 height 18
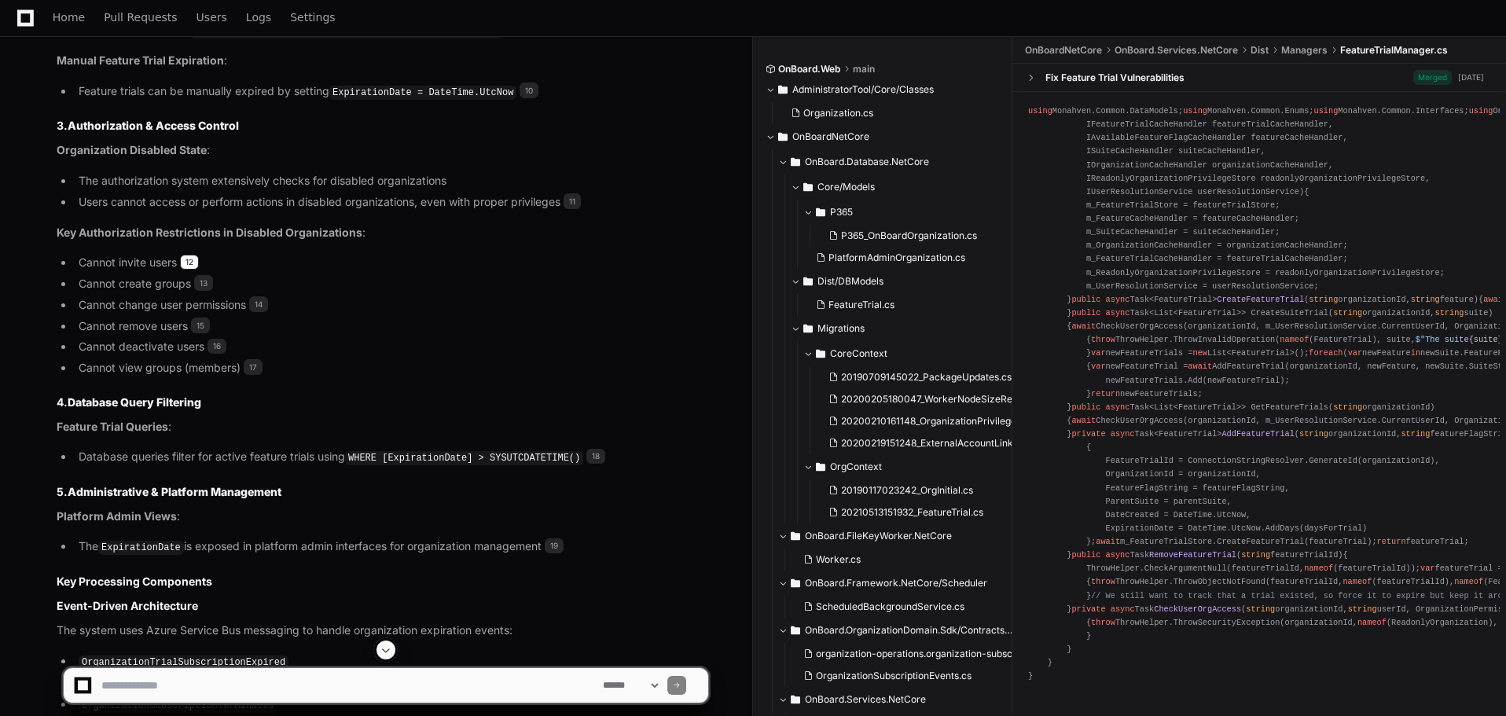
click at [187, 255] on span "12" at bounding box center [189, 263] width 19 height 16
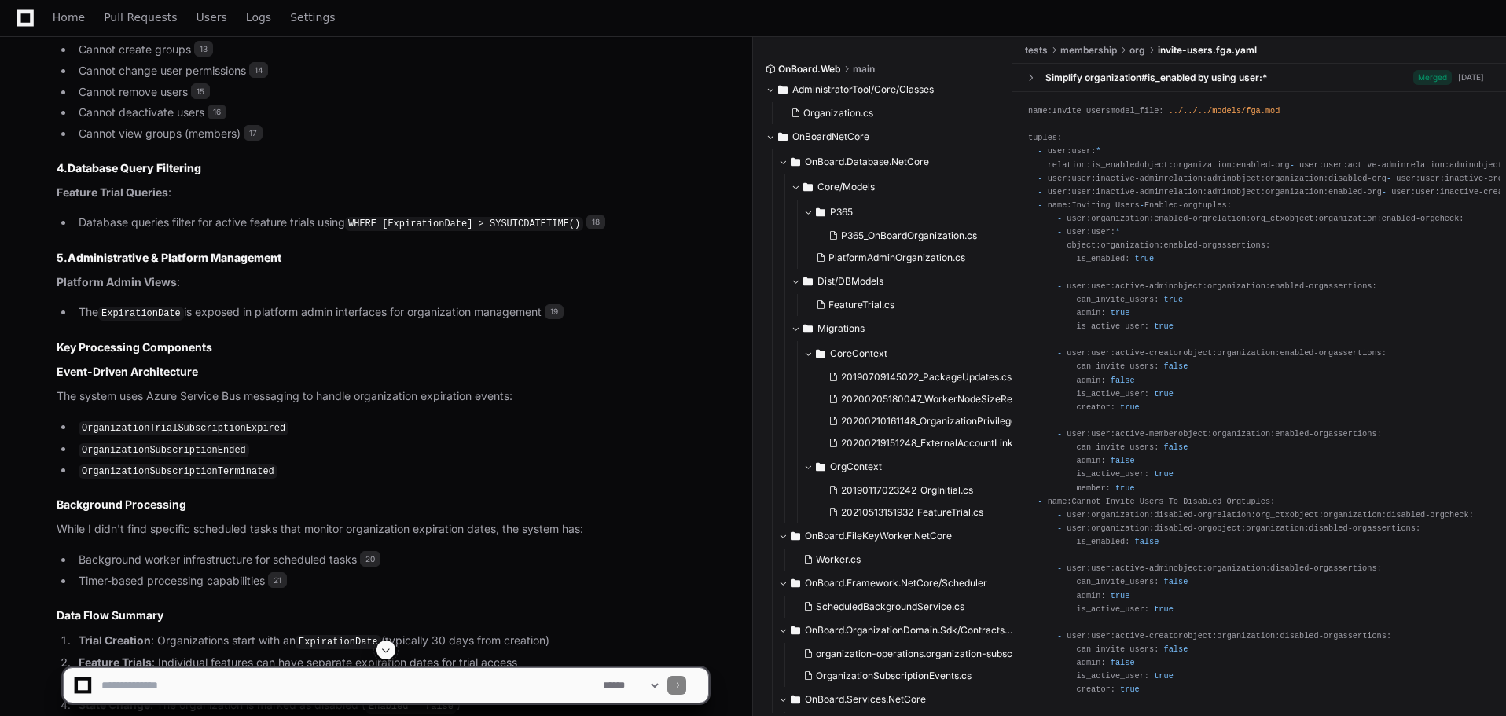
scroll to position [2081, 0]
click at [586, 213] on span "18" at bounding box center [595, 221] width 19 height 16
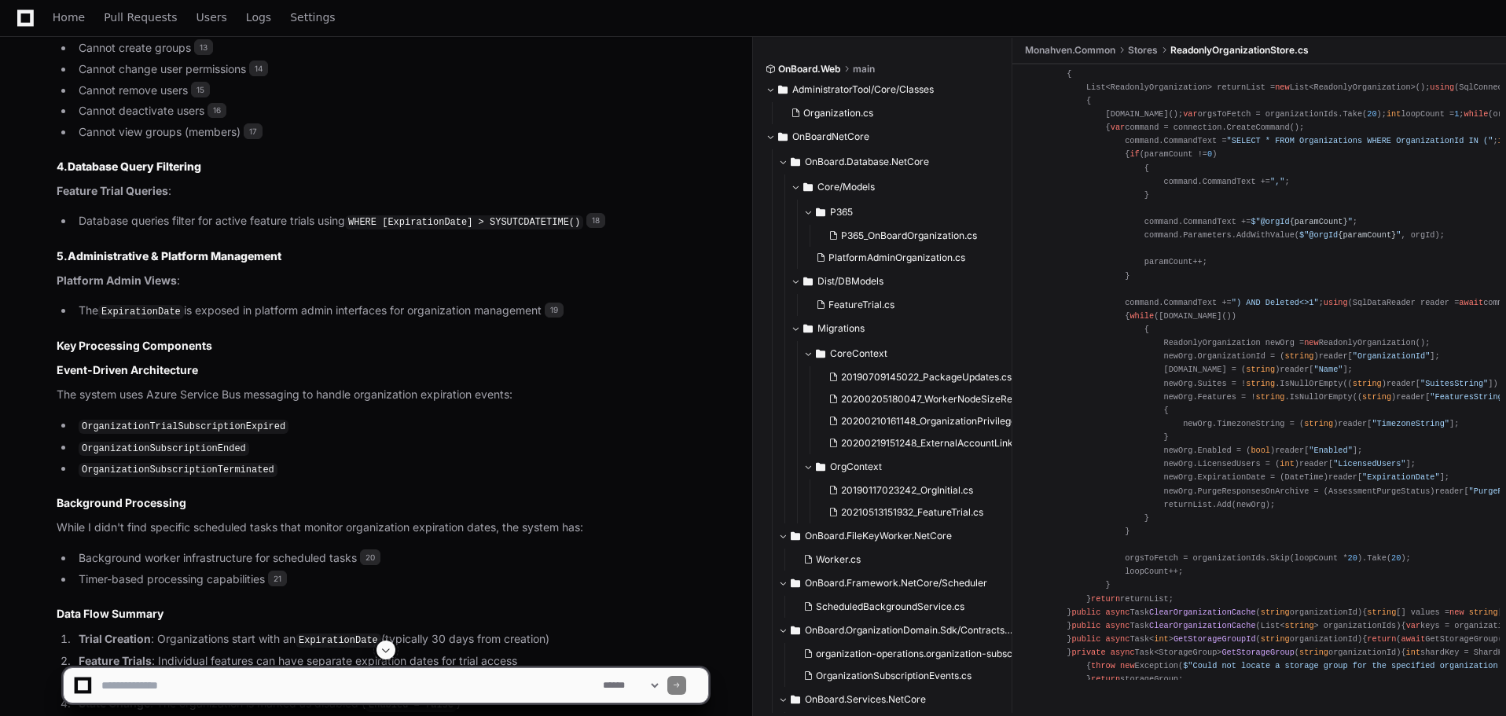
scroll to position [629, 0]
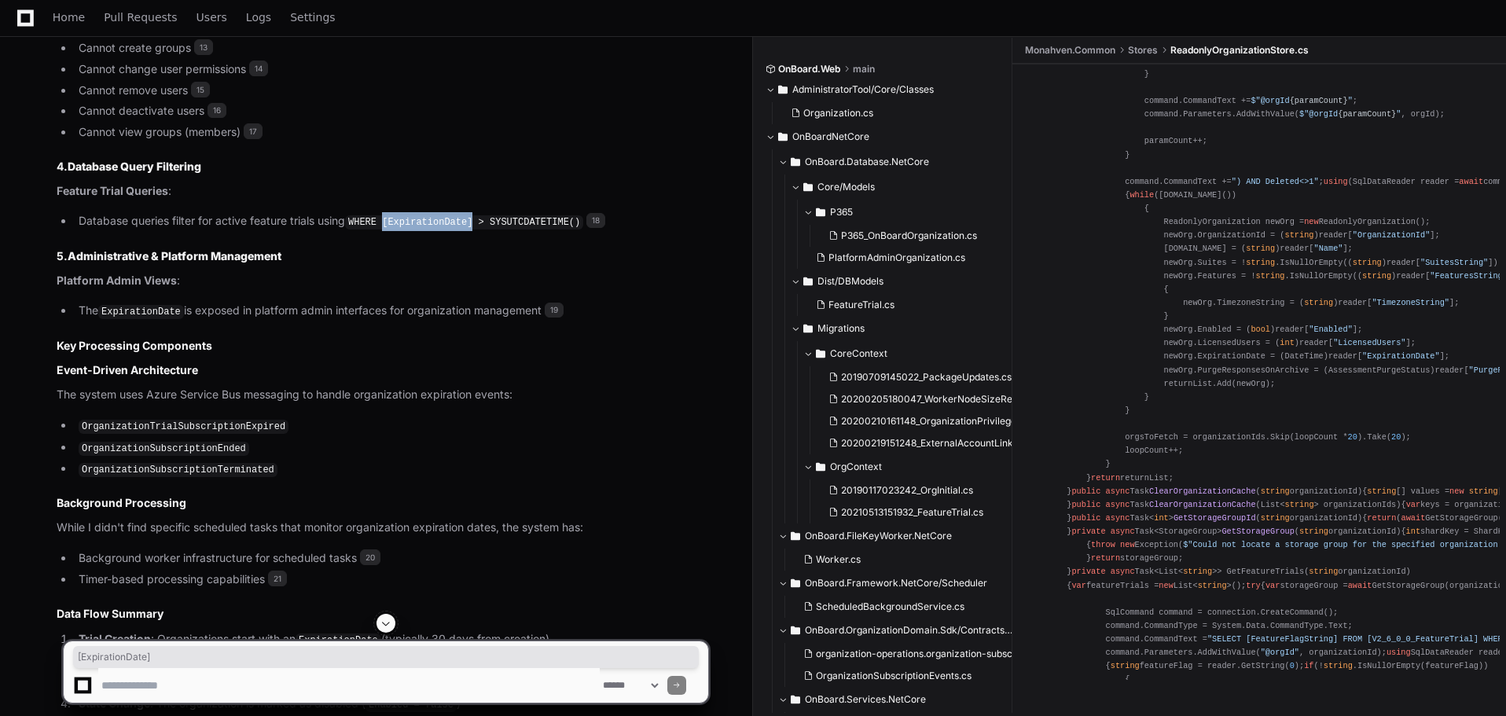
drag, startPoint x: 383, startPoint y: 211, endPoint x: 468, endPoint y: 207, distance: 84.2
click at [468, 215] on code "WHERE [ExpirationDate] > SYSUTCDATETIME()" at bounding box center [464, 222] width 238 height 14
copy code "[ExpirationDate]"
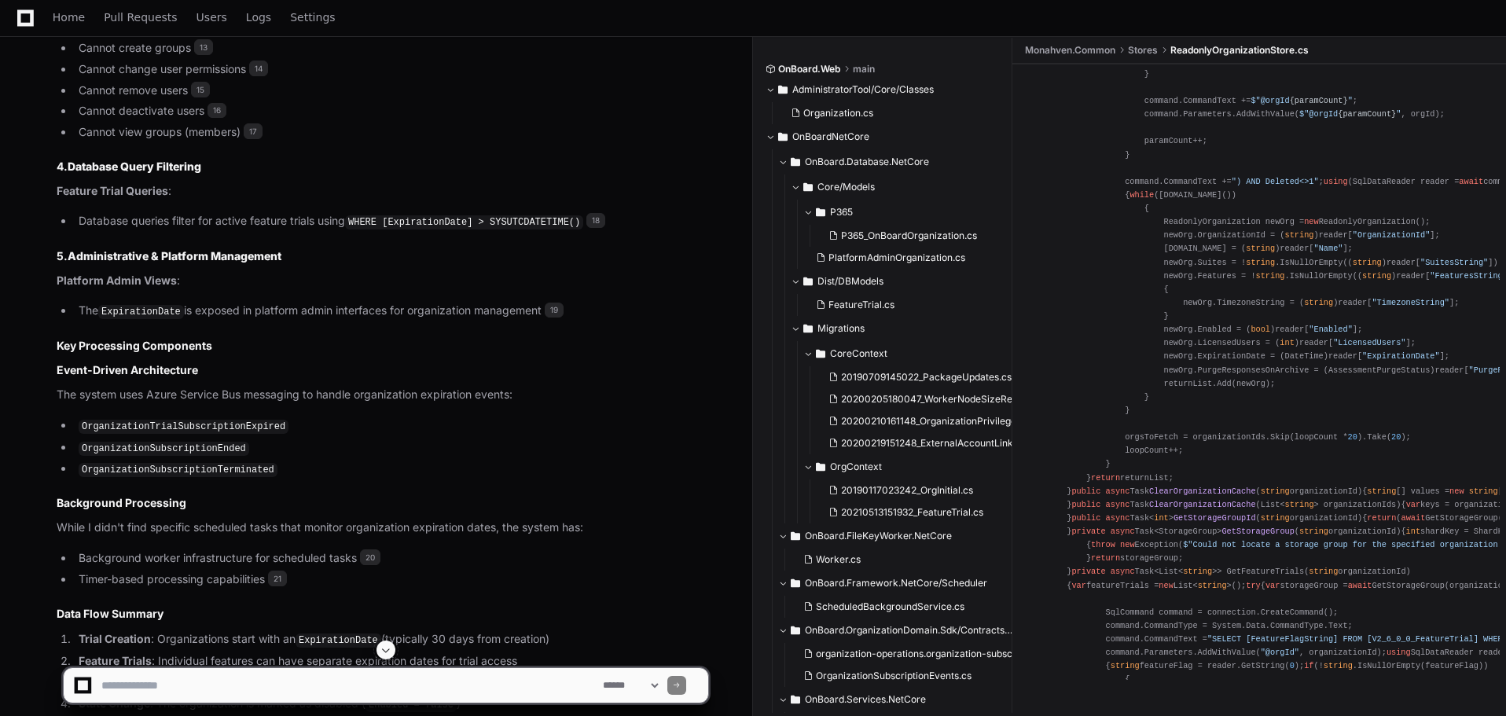
click at [1367, 372] on div "using Microsoft.ApplicationInsights; using Monahven.Common.DataModels; using Mo…" at bounding box center [1259, 134] width 462 height 1373
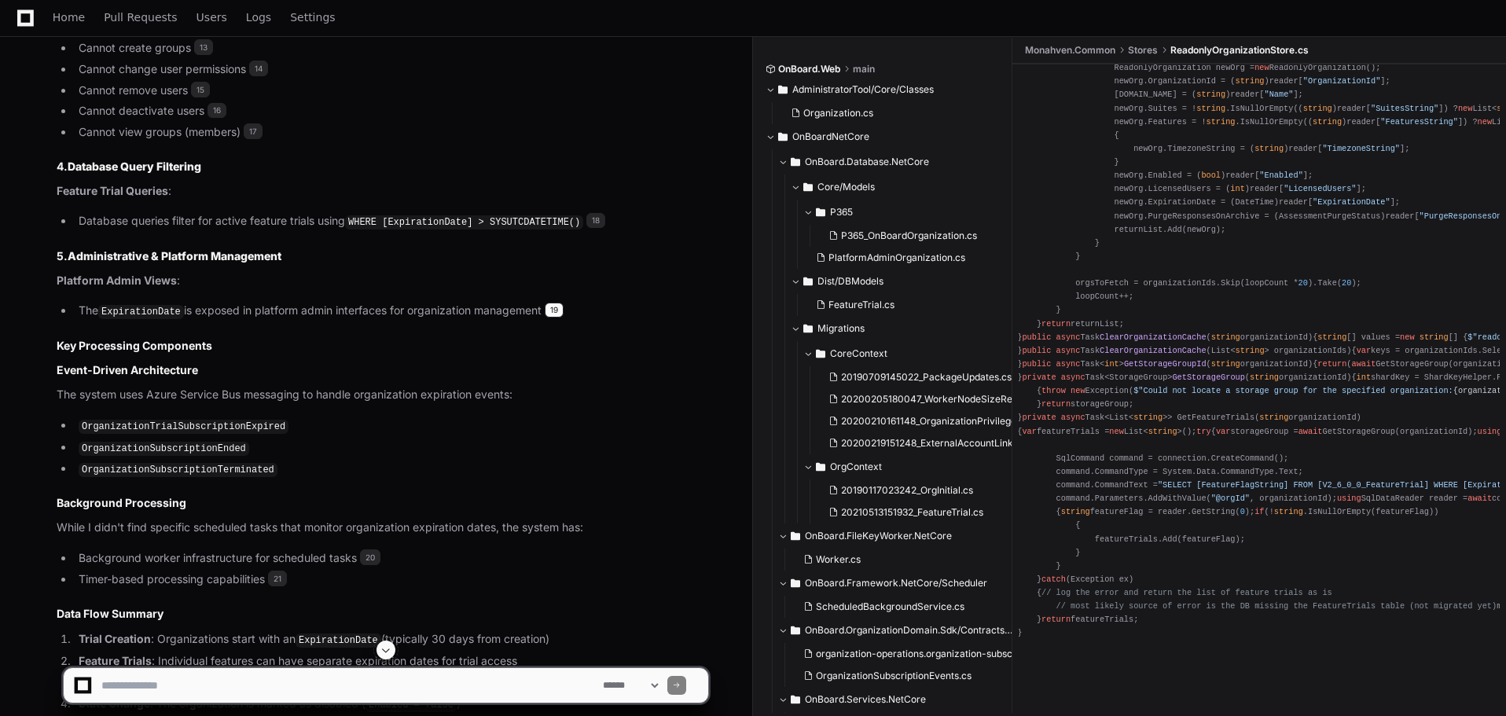
click at [554, 303] on span "19" at bounding box center [554, 311] width 19 height 16
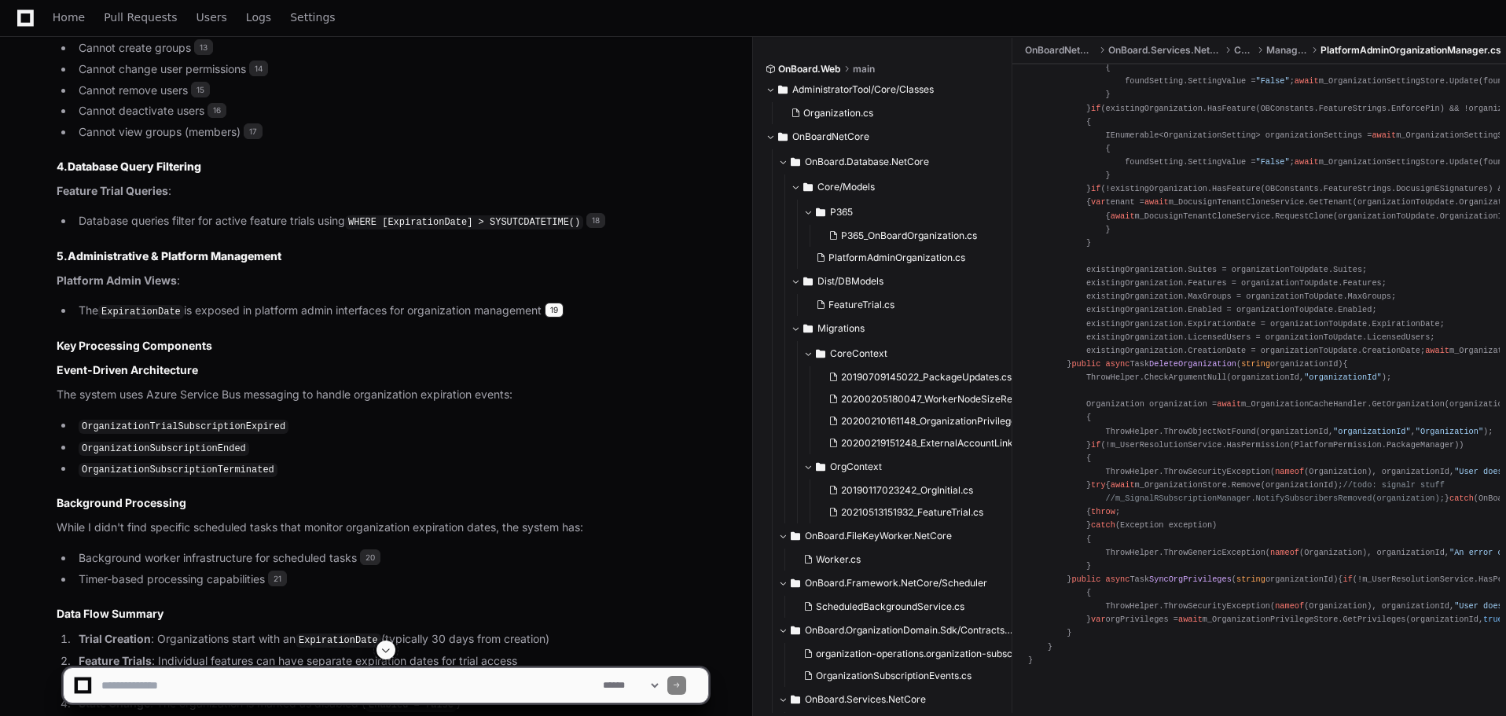
scroll to position [0, 0]
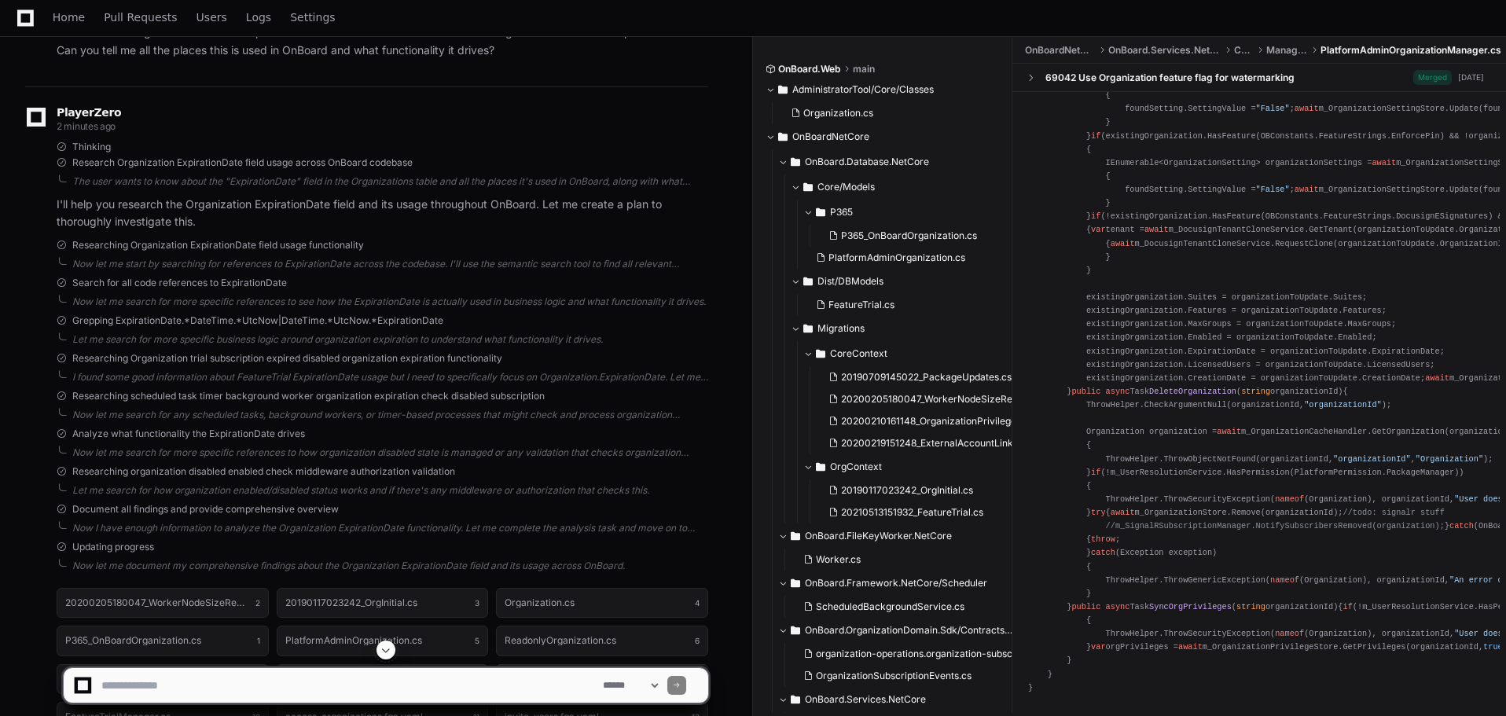
scroll to position [1174, 0]
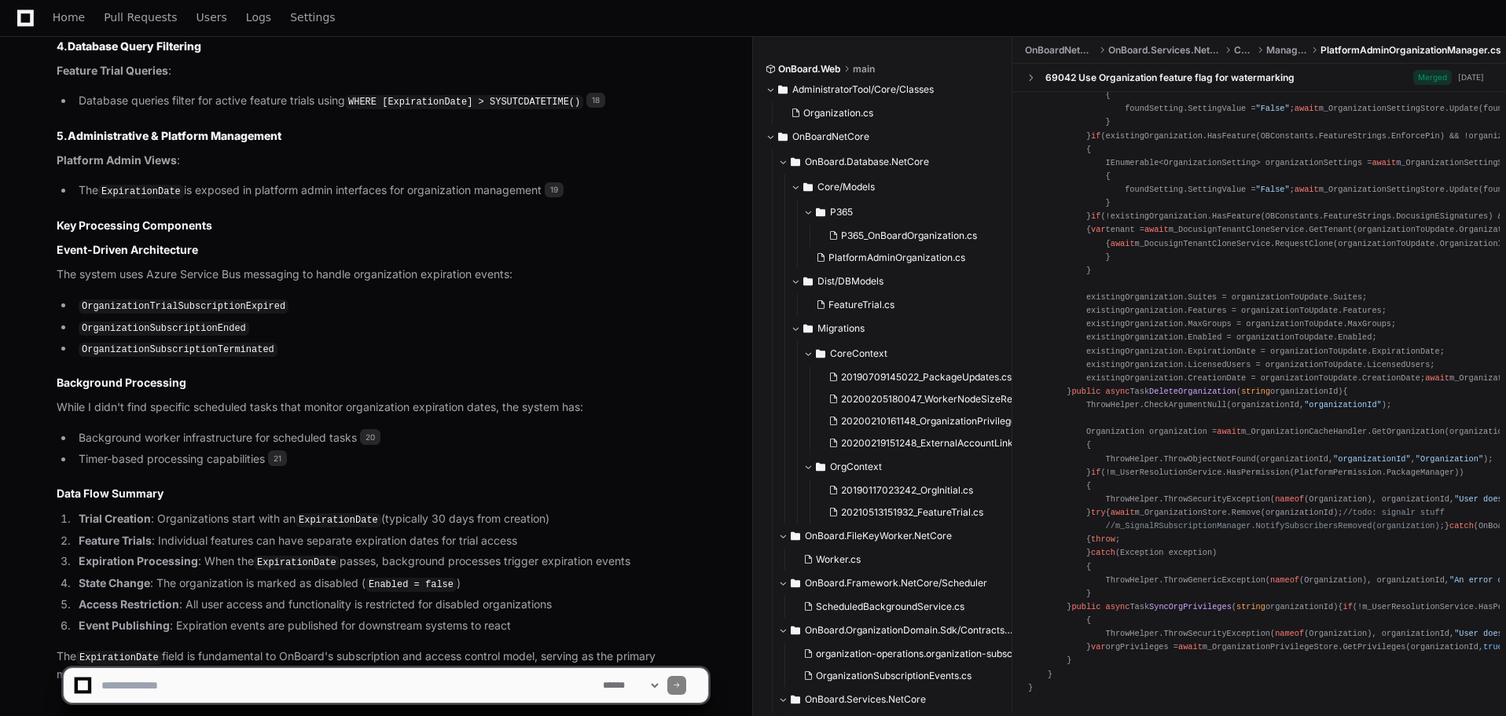
scroll to position [2277, 0]
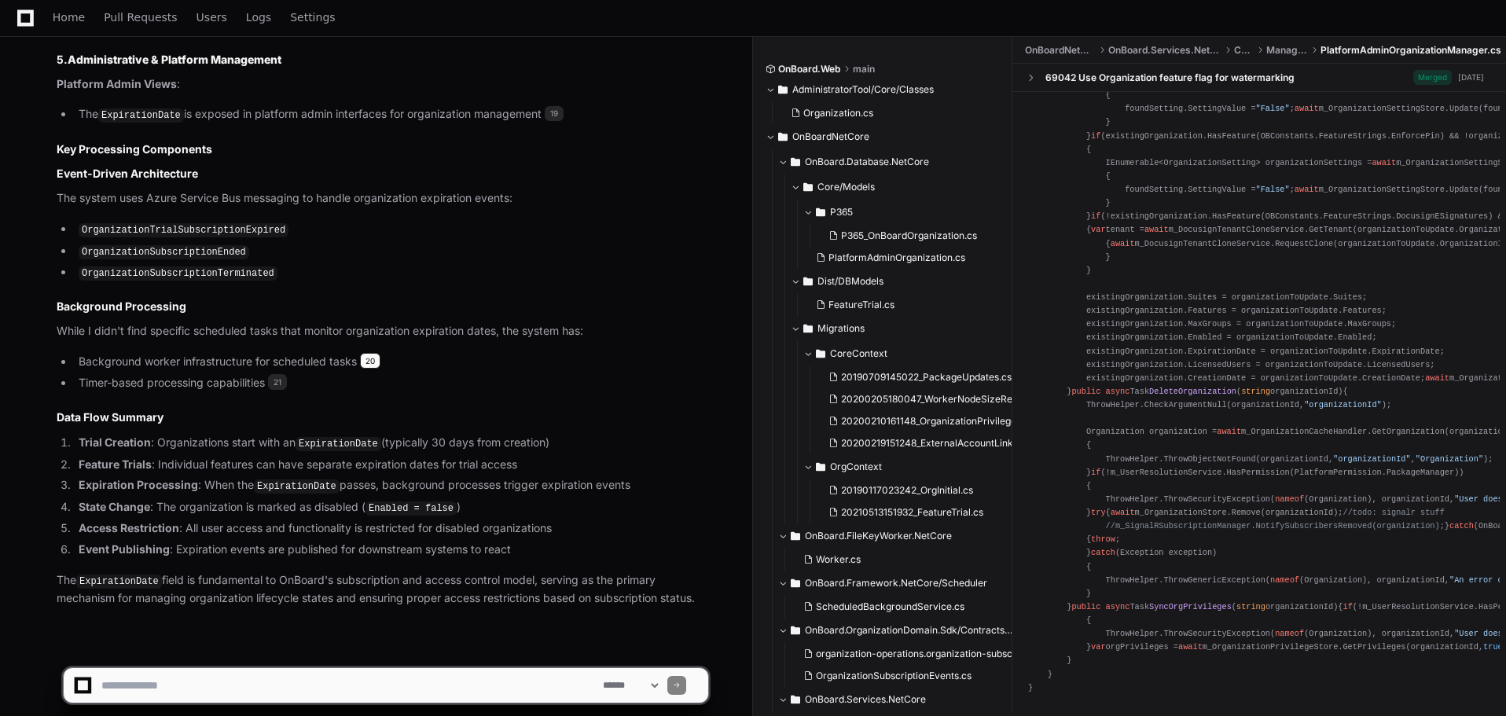
click at [369, 353] on span "20" at bounding box center [370, 361] width 20 height 16
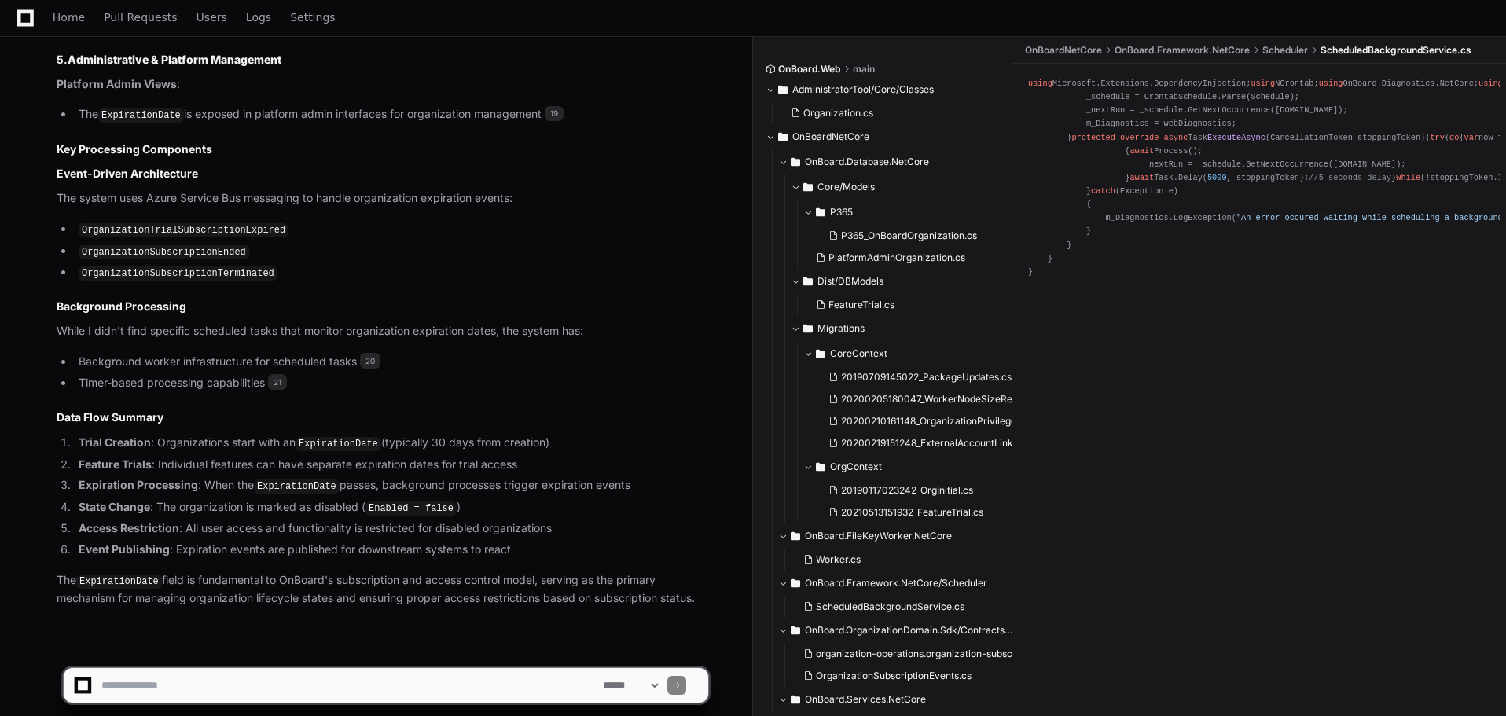
click at [1404, 279] on div "using Microsoft.Extensions.DependencyInjection; using NCrontab; using OnBoard.D…" at bounding box center [1259, 178] width 462 height 202
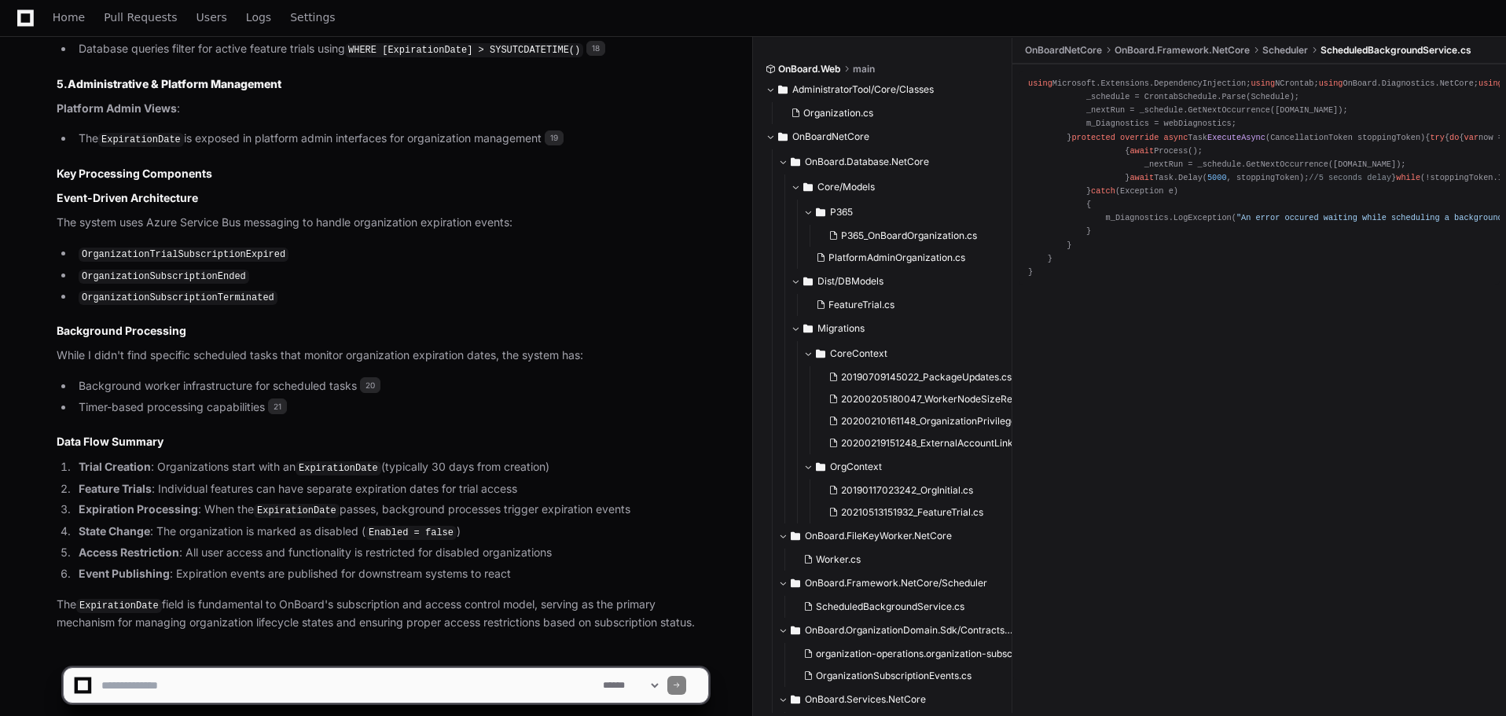
scroll to position [2277, 0]
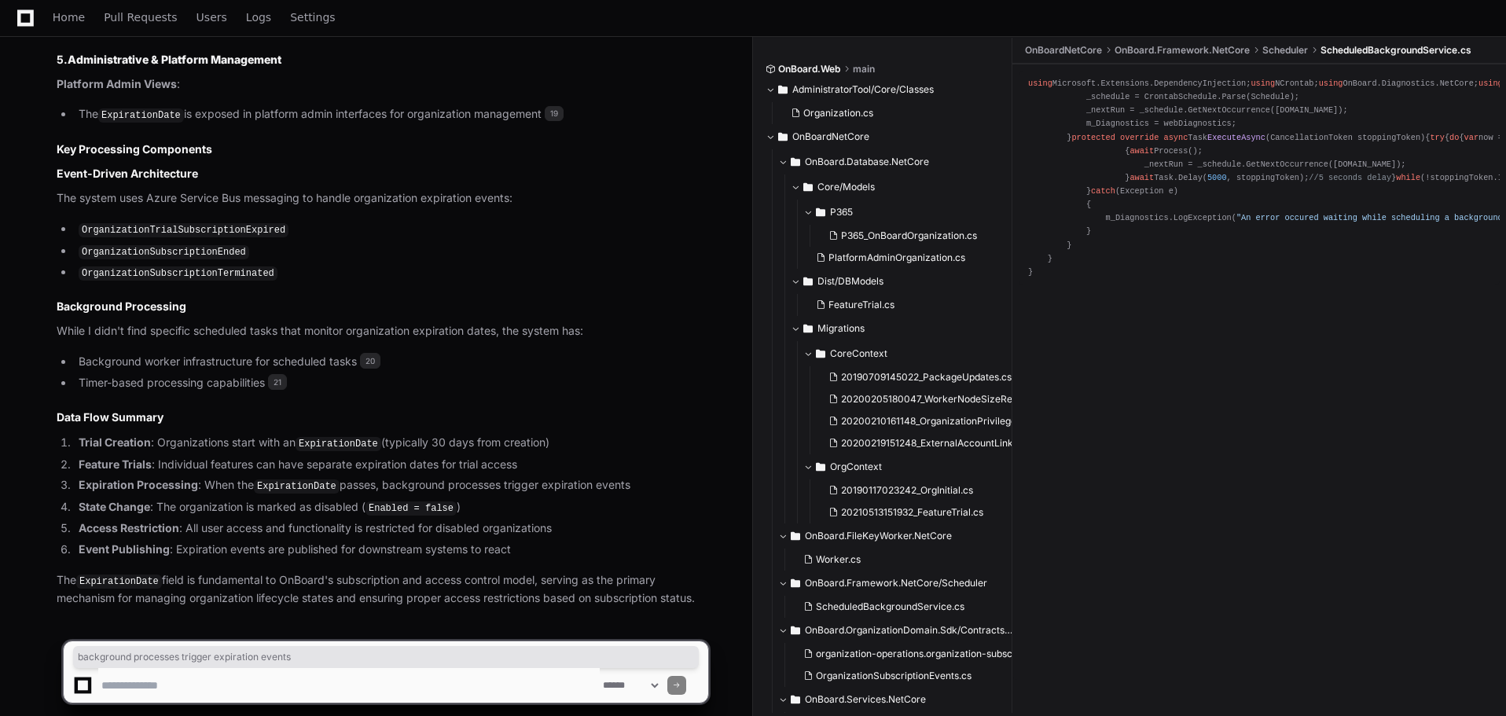
drag, startPoint x: 382, startPoint y: 476, endPoint x: 633, endPoint y: 471, distance: 250.7
click at [633, 476] on li "Expiration Processing : When the ExpirationDate passes, background processes tr…" at bounding box center [391, 485] width 634 height 19
click at [622, 498] on li "State Change : The organization is marked as disabled ( Enabled = false )" at bounding box center [391, 507] width 634 height 19
drag, startPoint x: 627, startPoint y: 472, endPoint x: 376, endPoint y: 472, distance: 251.5
click at [376, 476] on li "Expiration Processing : When the ExpirationDate passes, background processes tr…" at bounding box center [391, 485] width 634 height 19
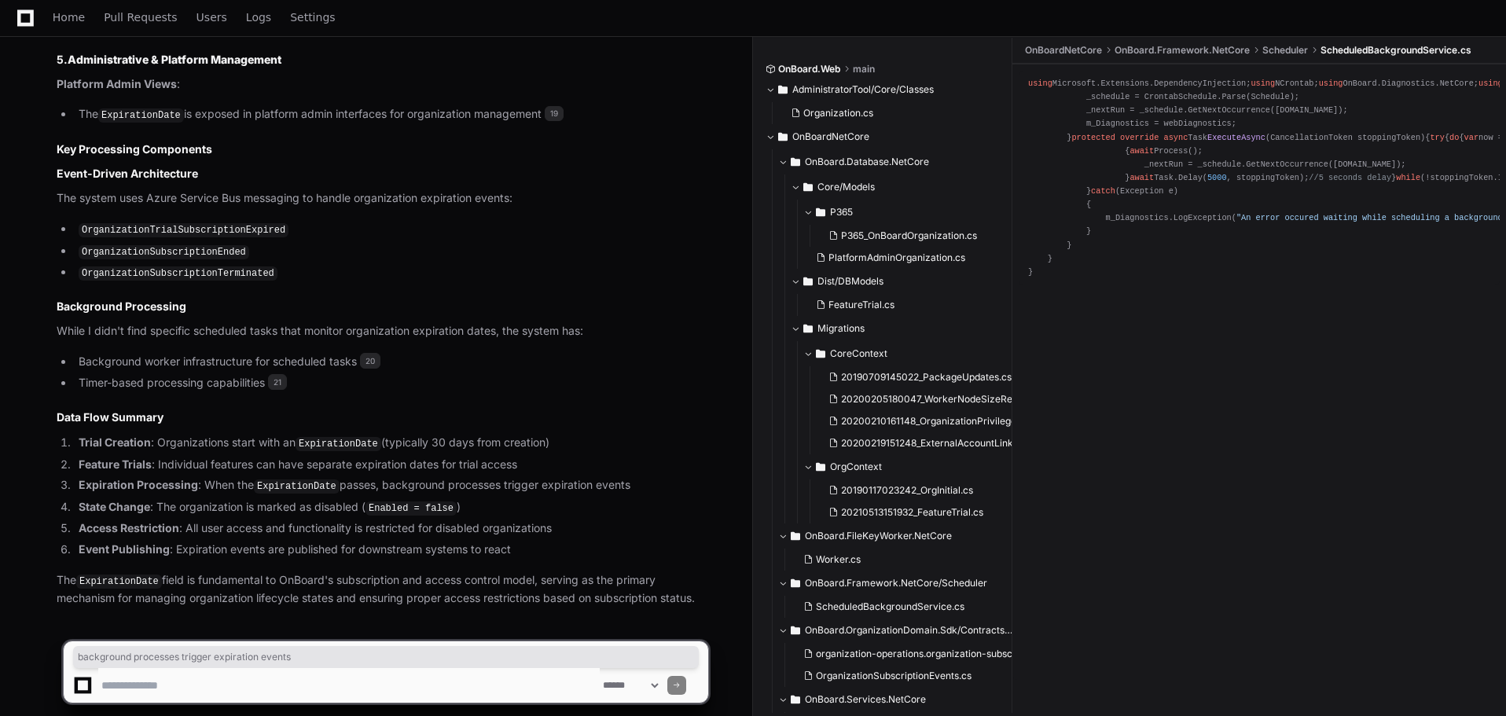
click at [343, 476] on li "Expiration Processing : When the ExpirationDate passes, background processes tr…" at bounding box center [391, 485] width 634 height 19
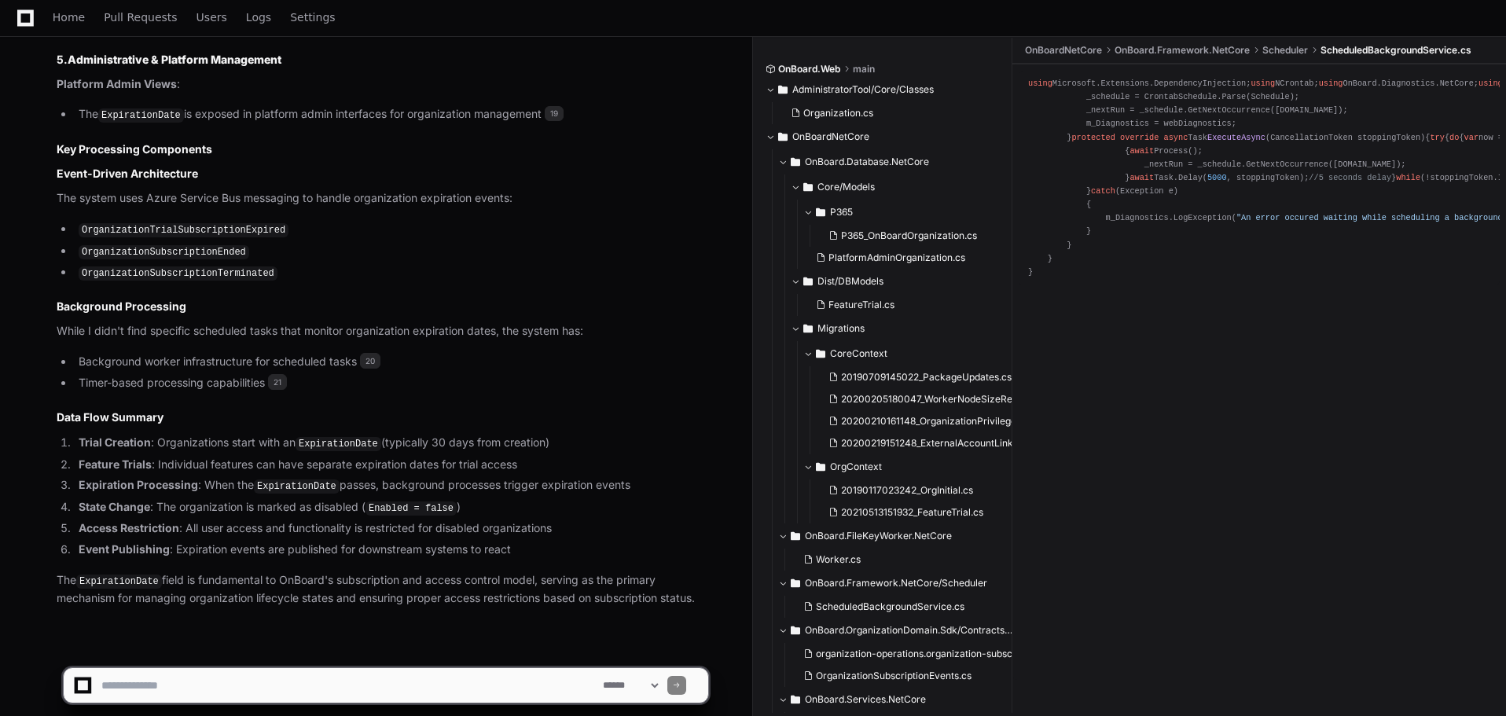
click at [226, 680] on textarea at bounding box center [348, 685] width 501 height 35
type textarea "*"
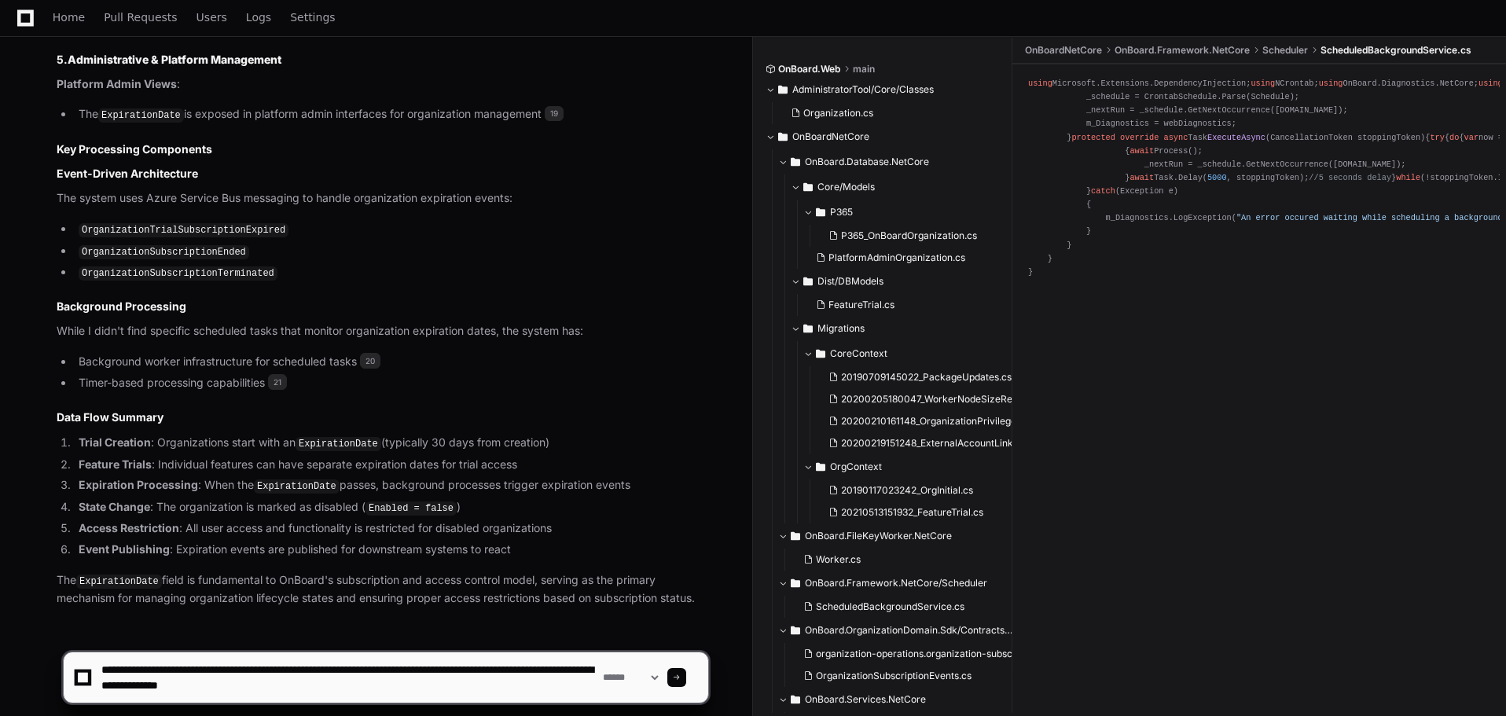
type textarea "**********"
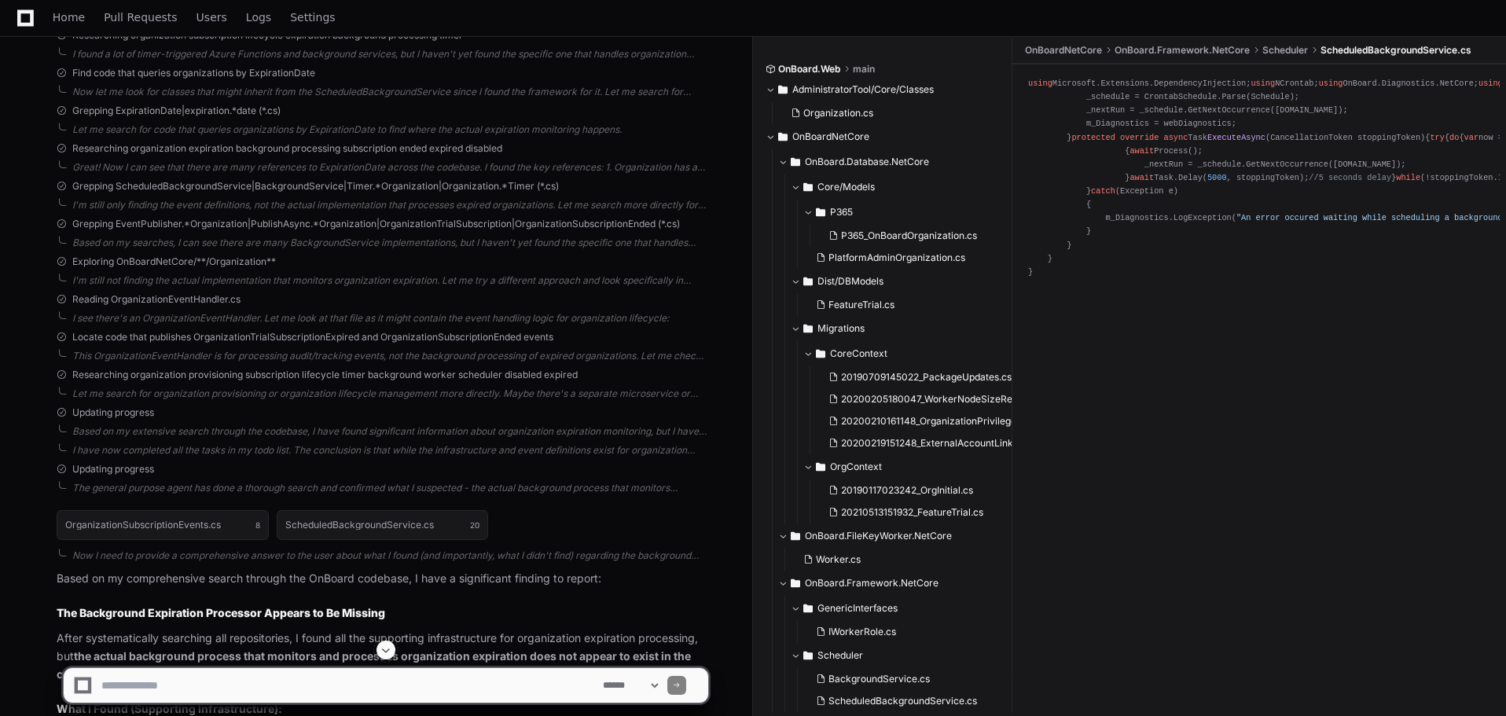
scroll to position [4171, 0]
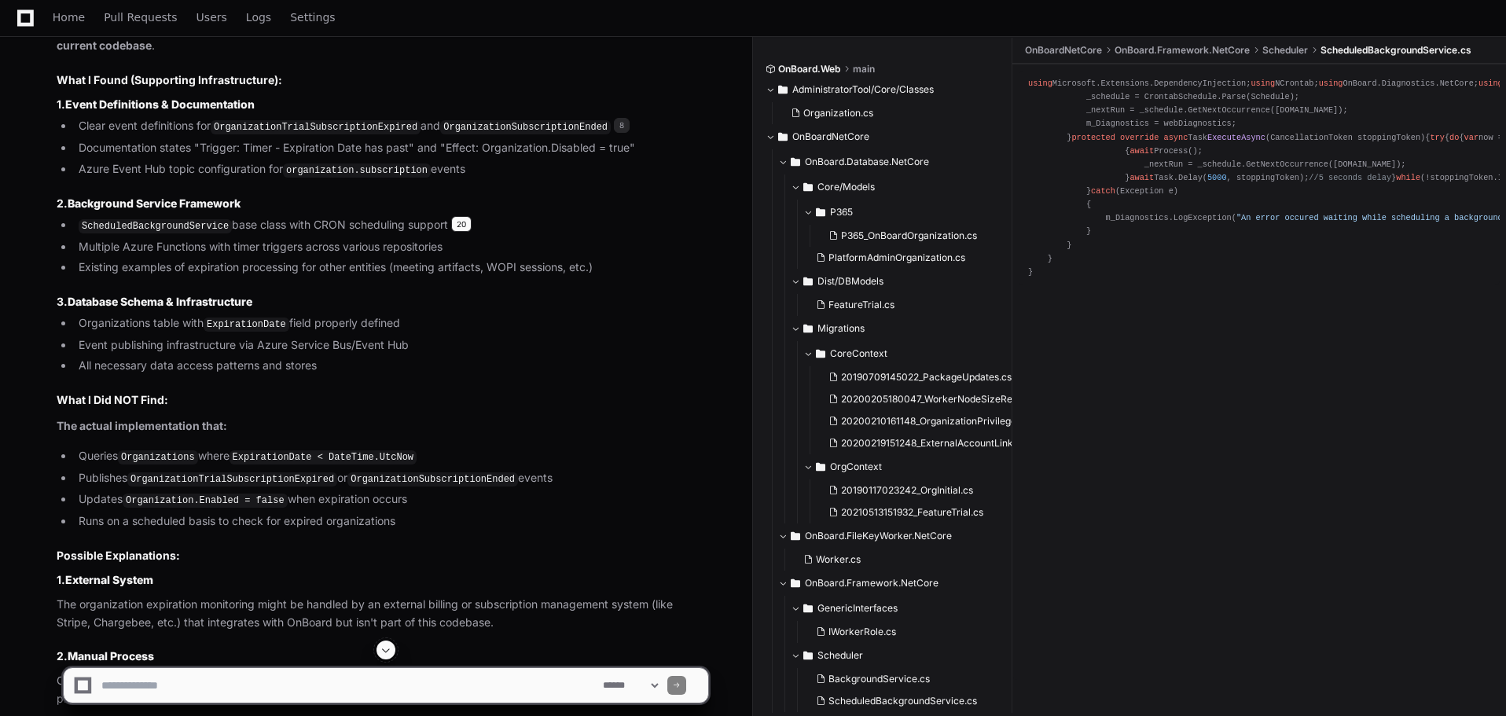
click at [453, 216] on span "20" at bounding box center [461, 224] width 20 height 16
click at [456, 216] on span "20" at bounding box center [461, 224] width 20 height 16
click at [462, 216] on span "20" at bounding box center [461, 224] width 20 height 16
click at [171, 493] on code "Organization.Enabled = false" at bounding box center [205, 500] width 165 height 14
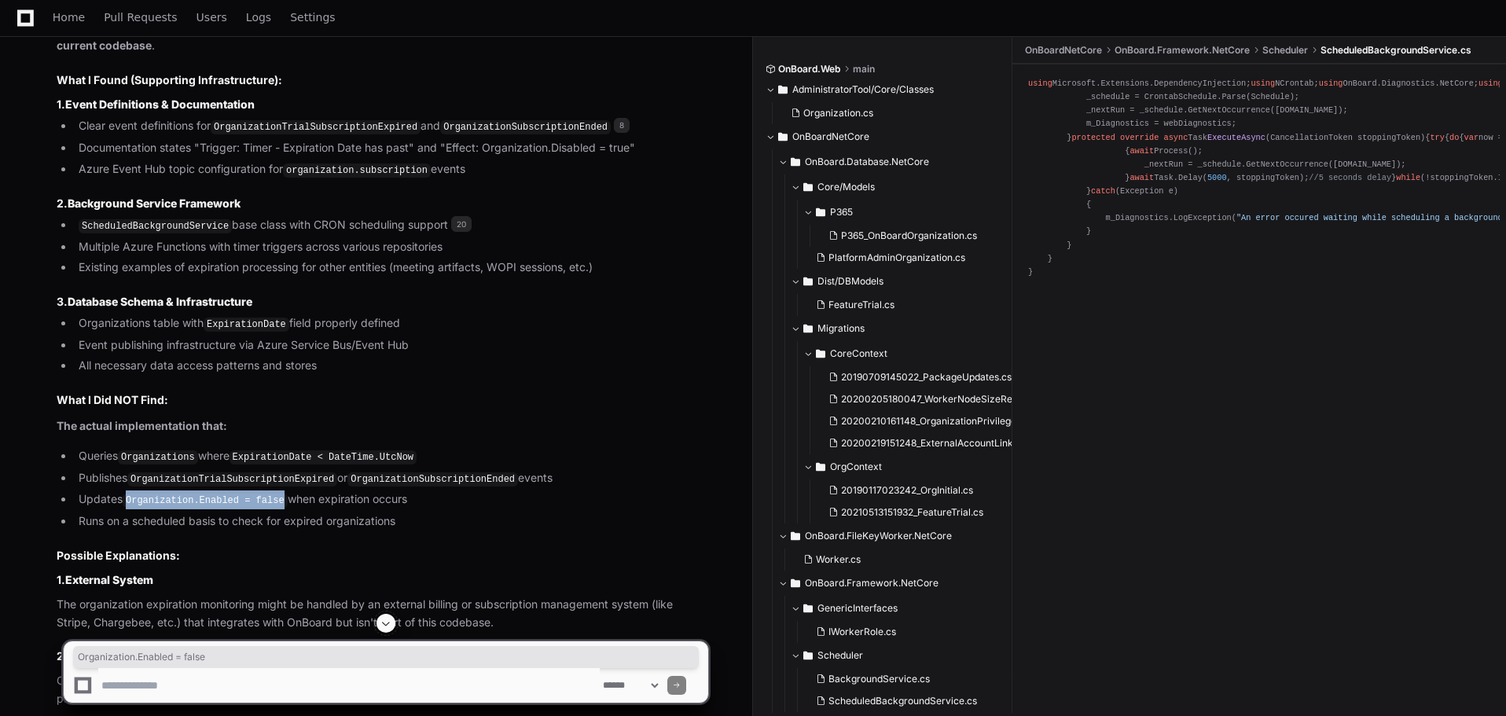
drag, startPoint x: 171, startPoint y: 482, endPoint x: 269, endPoint y: 472, distance: 97.9
click at [269, 490] on li "Updates Organization.Enabled = false when expiration occurs" at bounding box center [391, 499] width 634 height 19
click at [262, 493] on code "Organization.Enabled = false" at bounding box center [205, 500] width 165 height 14
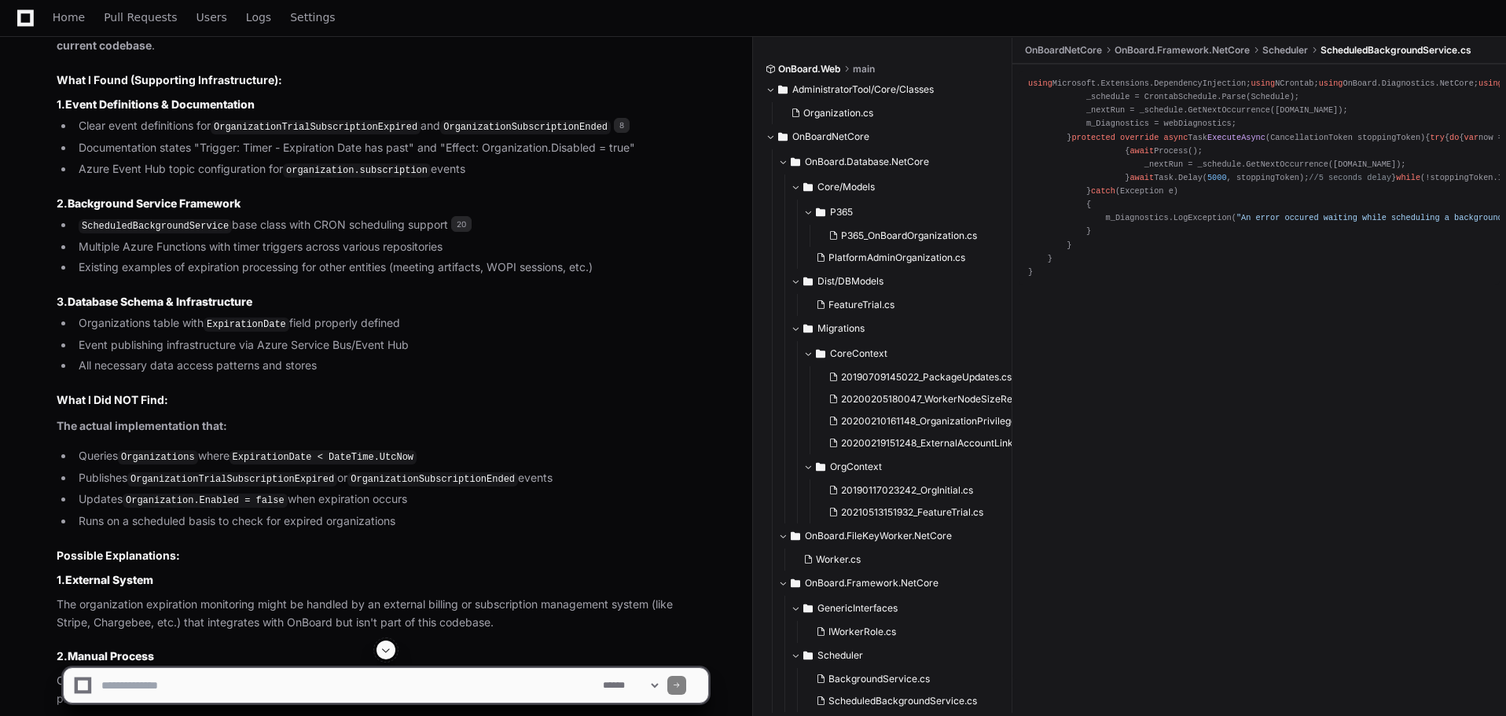
click at [220, 493] on code "Organization.Enabled = false" at bounding box center [205, 500] width 165 height 14
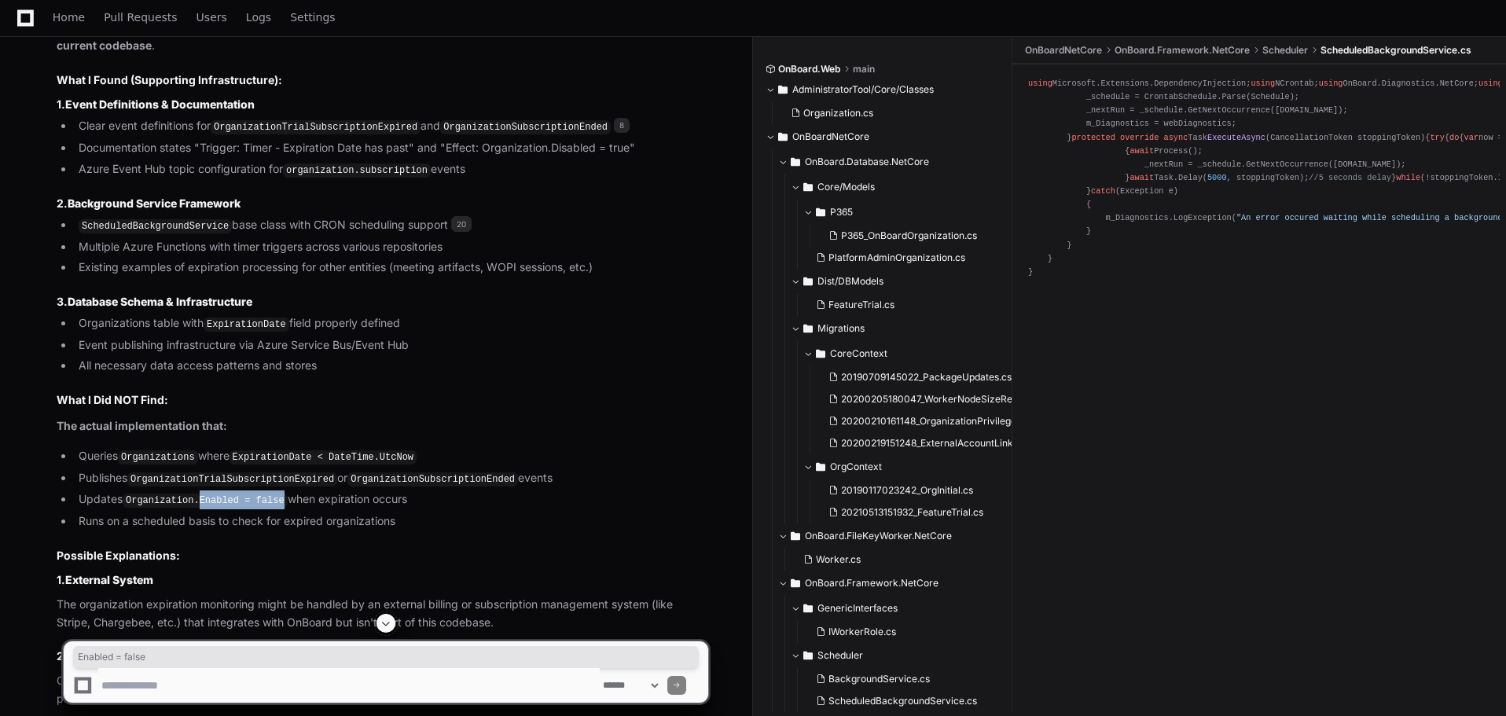
drag, startPoint x: 220, startPoint y: 482, endPoint x: 255, endPoint y: 480, distance: 35.4
click at [255, 493] on code "Organization.Enabled = false" at bounding box center [205, 500] width 165 height 14
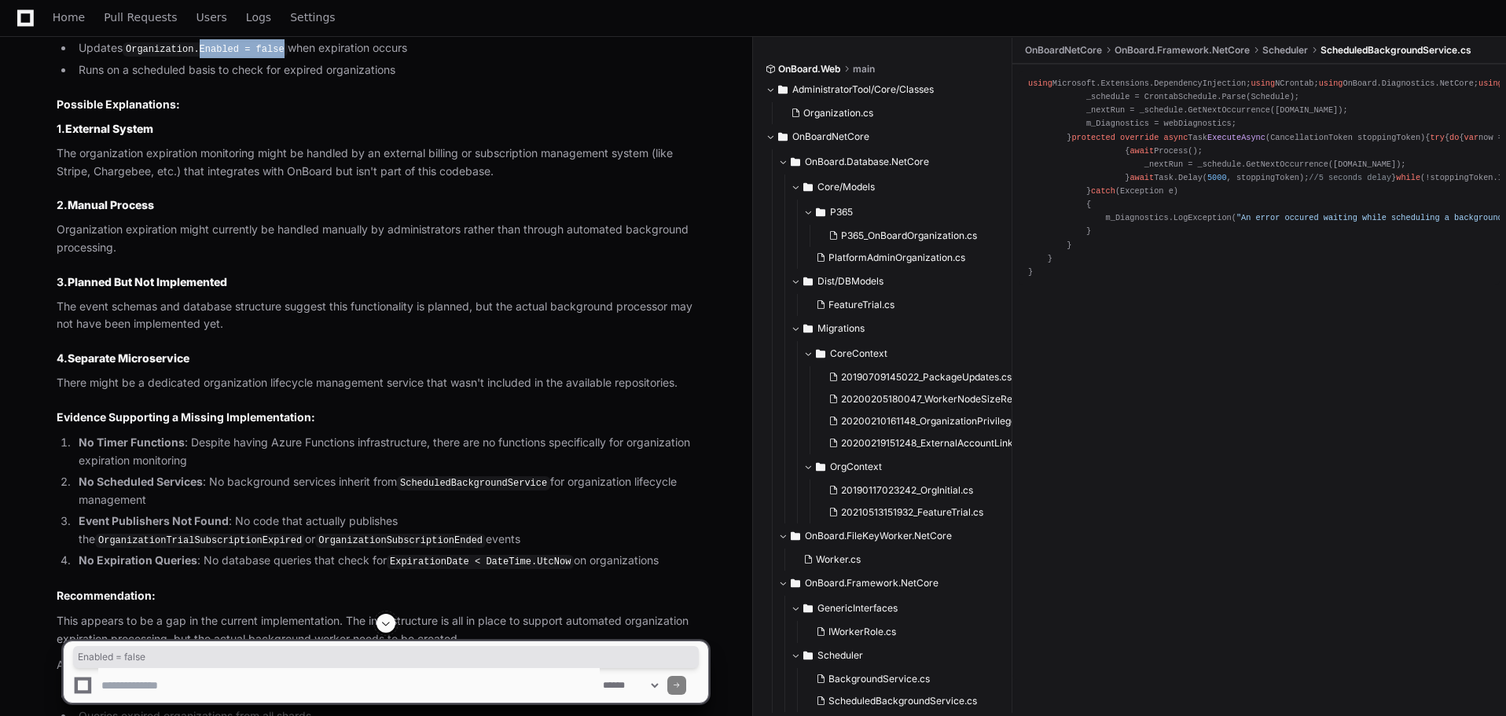
scroll to position [4845, 0]
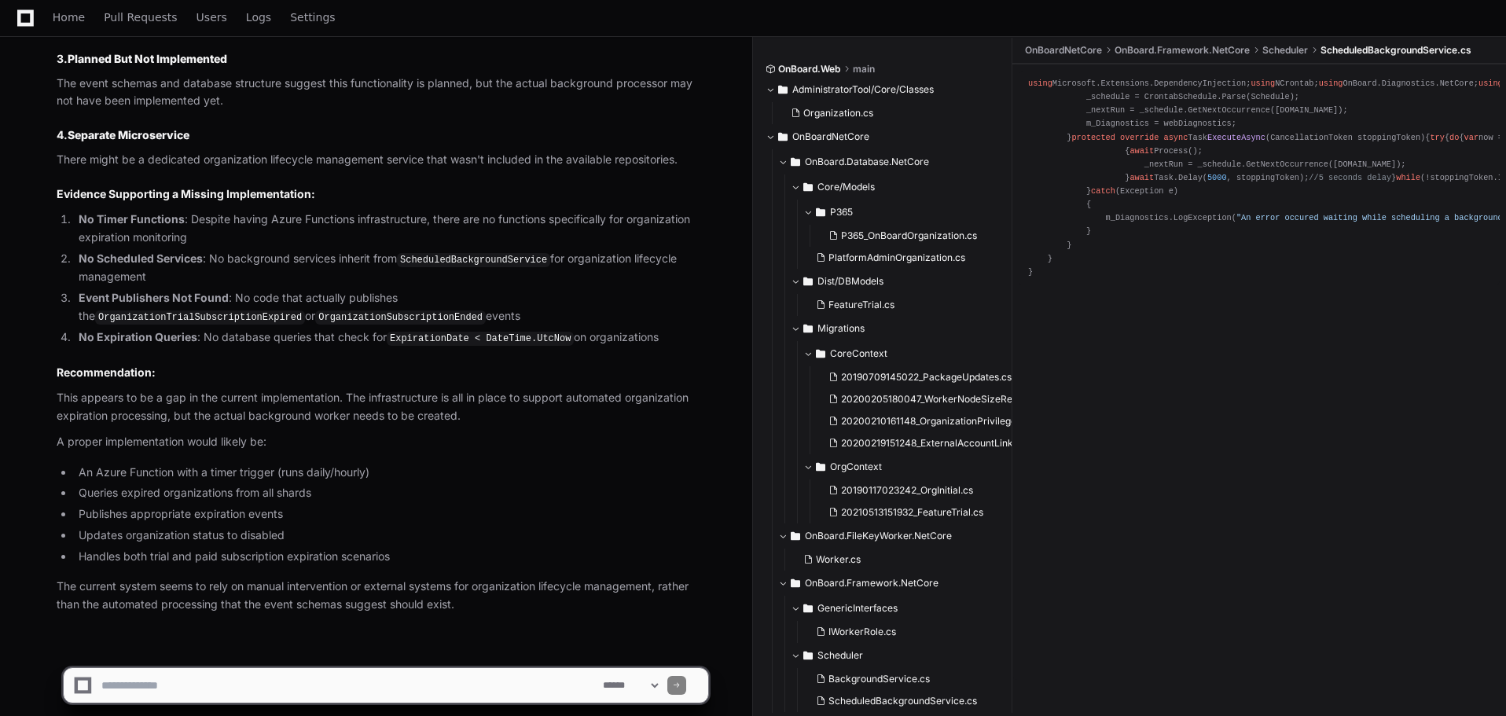
click at [371, 527] on li "Updates organization status to disabled" at bounding box center [391, 536] width 634 height 18
click at [449, 684] on textarea at bounding box center [348, 685] width 501 height 35
click at [301, 685] on textarea at bounding box center [348, 685] width 501 height 35
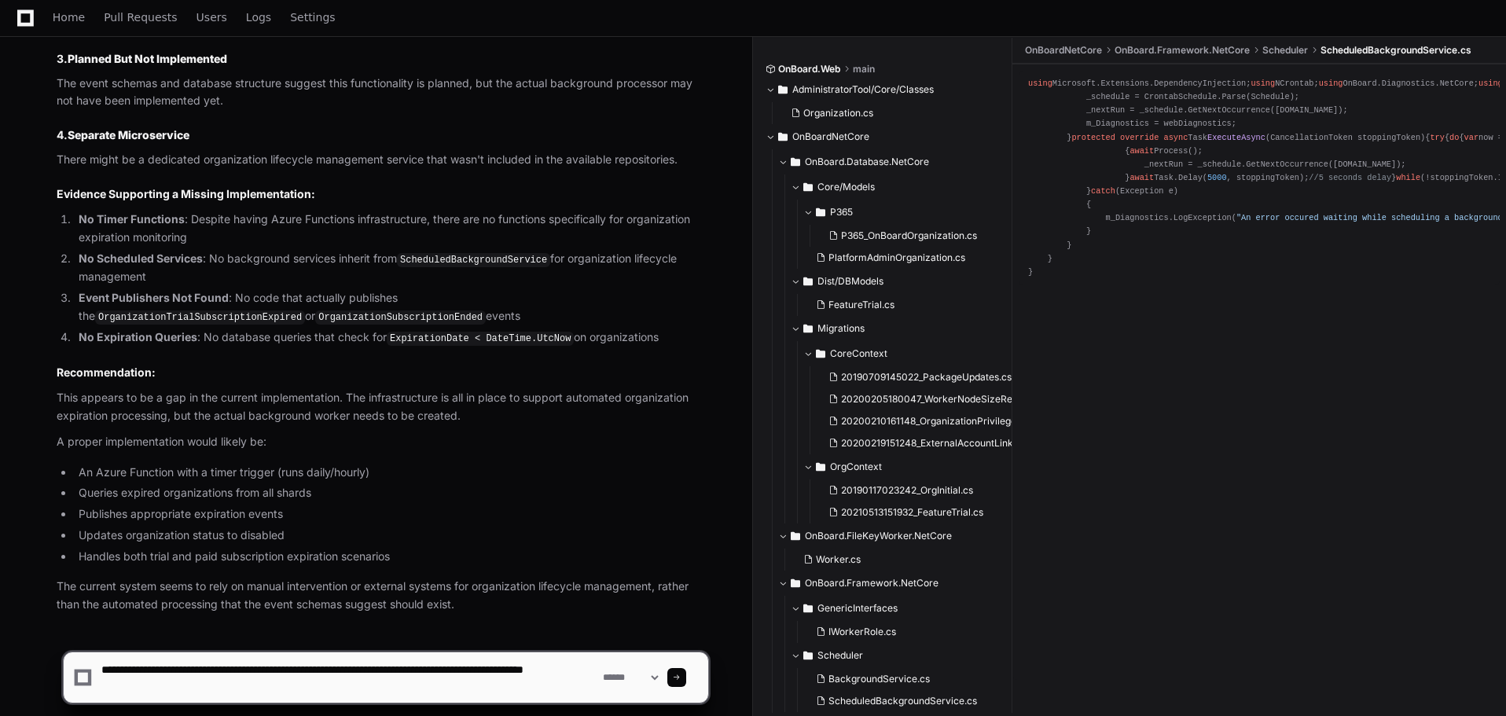
type textarea "**********"
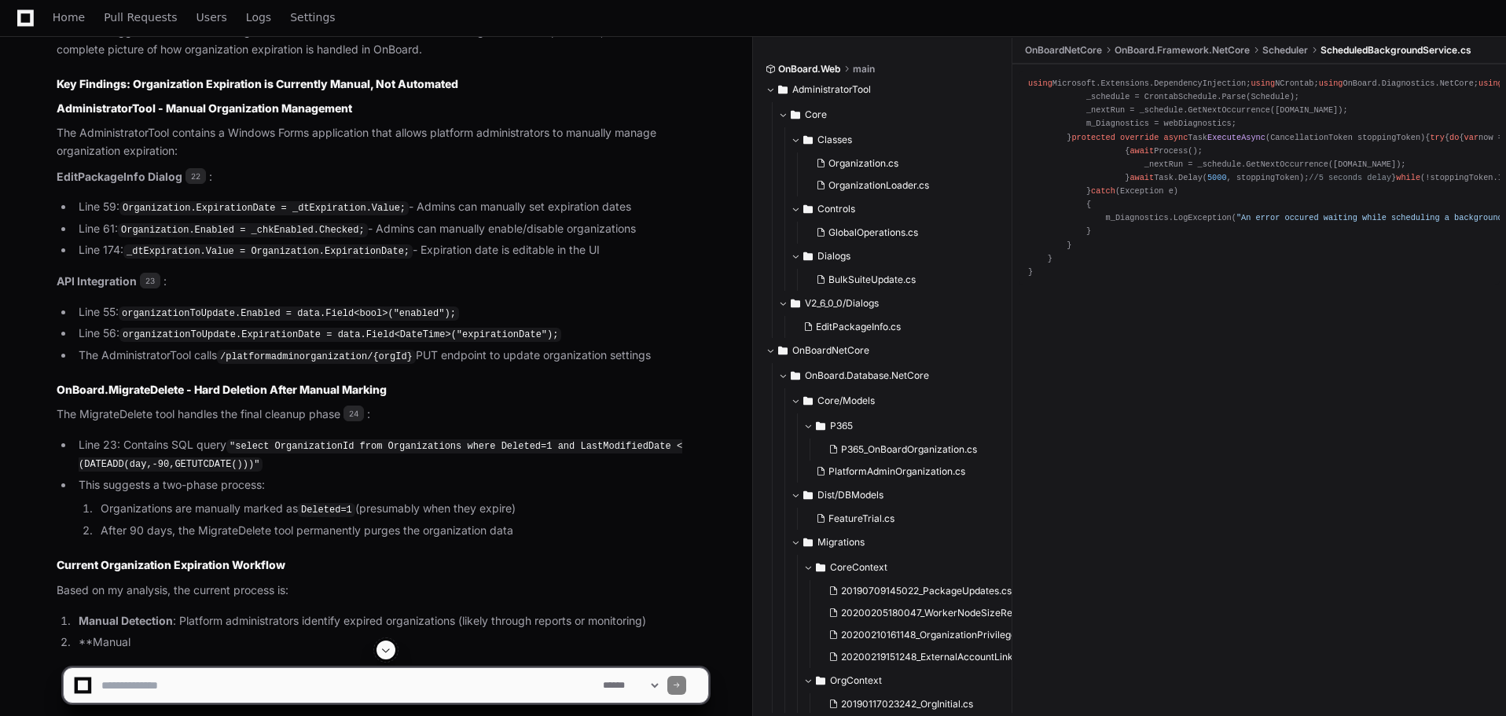
scroll to position [6199, 0]
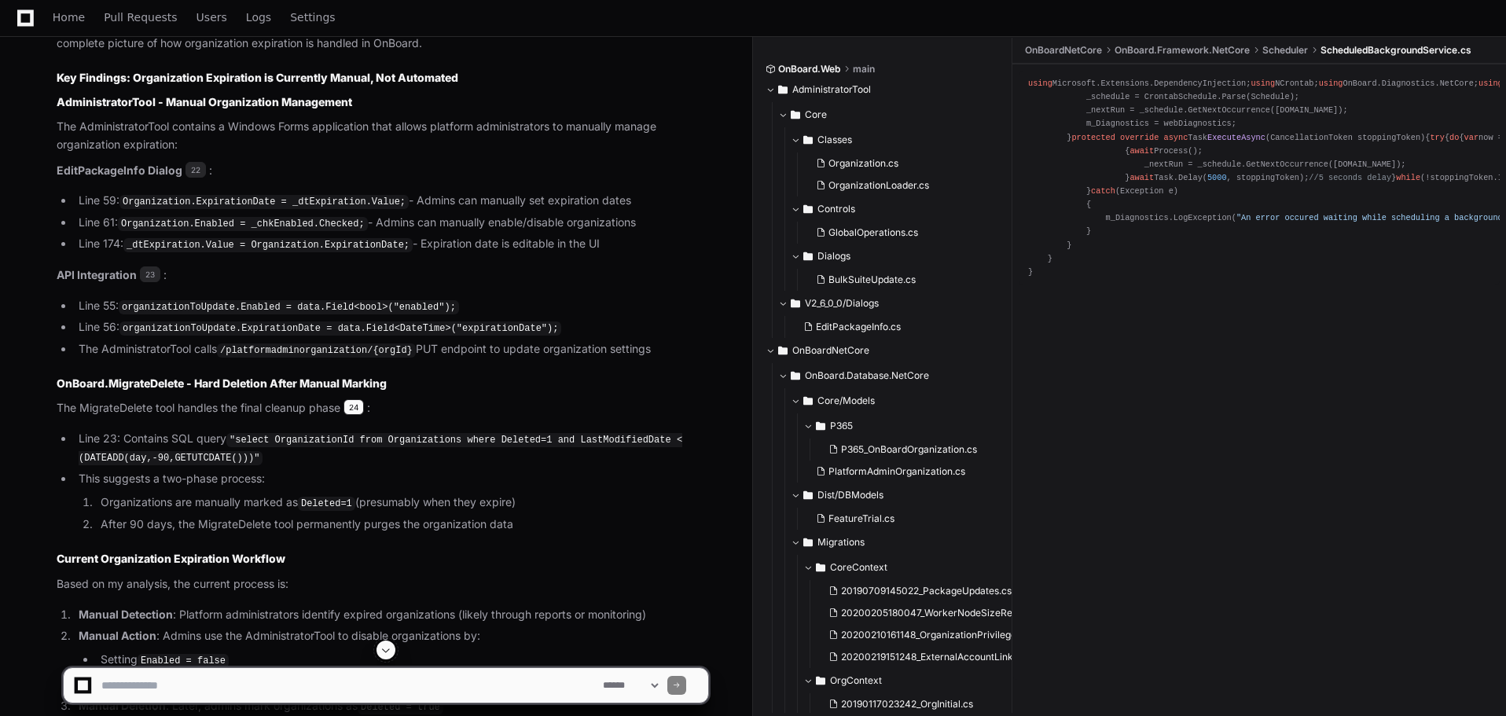
click at [352, 399] on span "24" at bounding box center [353, 407] width 20 height 16
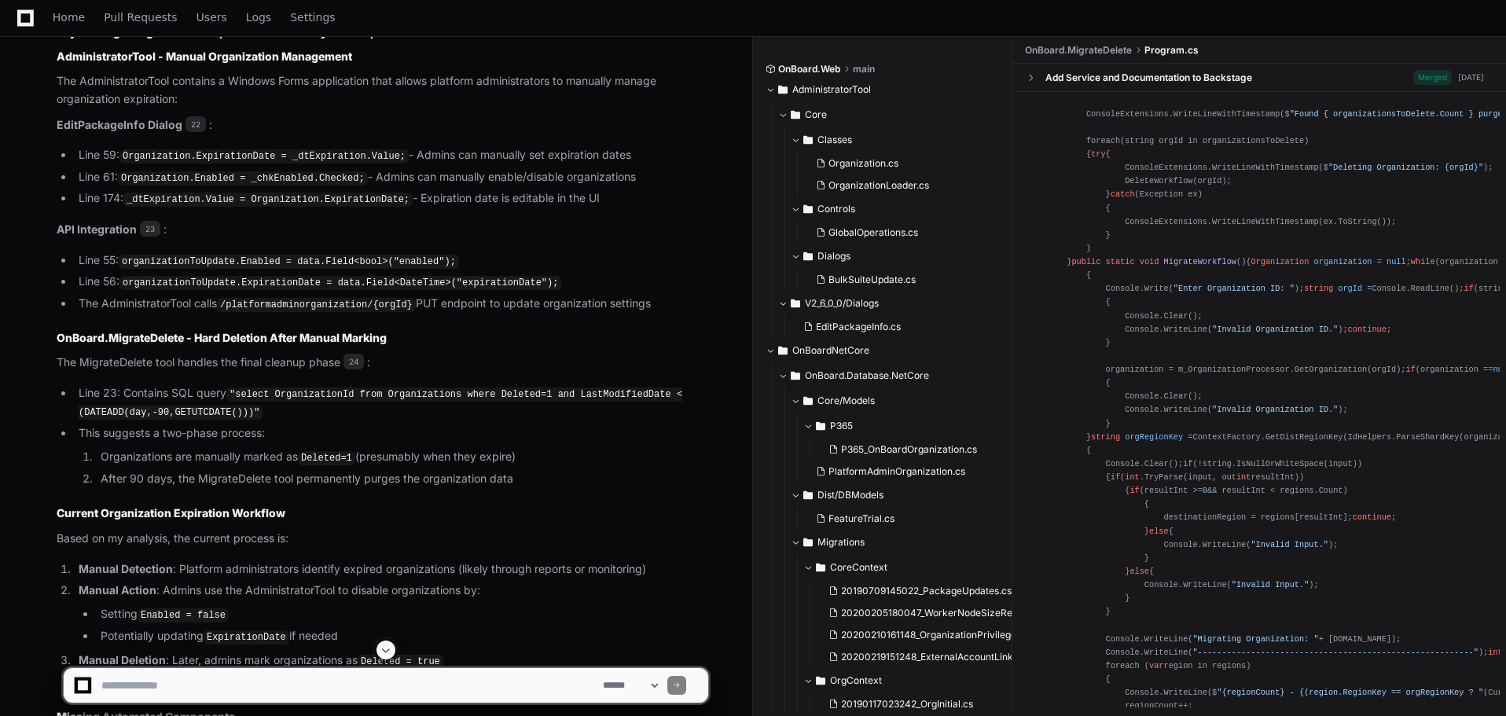
scroll to position [6638, 0]
